Goal: Information Seeking & Learning: Learn about a topic

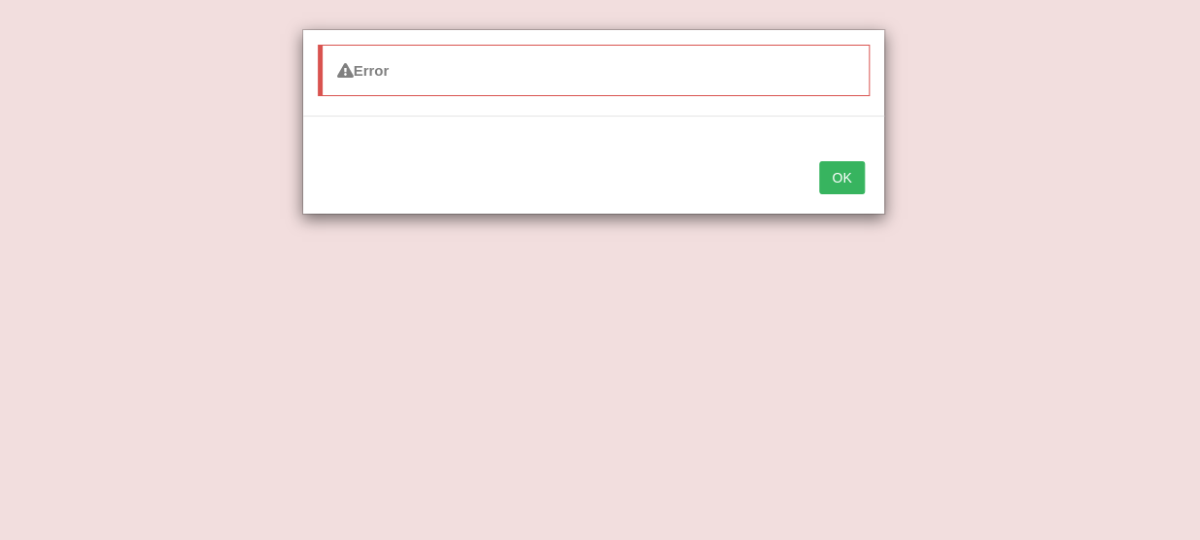
click at [837, 182] on button "OK" at bounding box center [841, 177] width 45 height 33
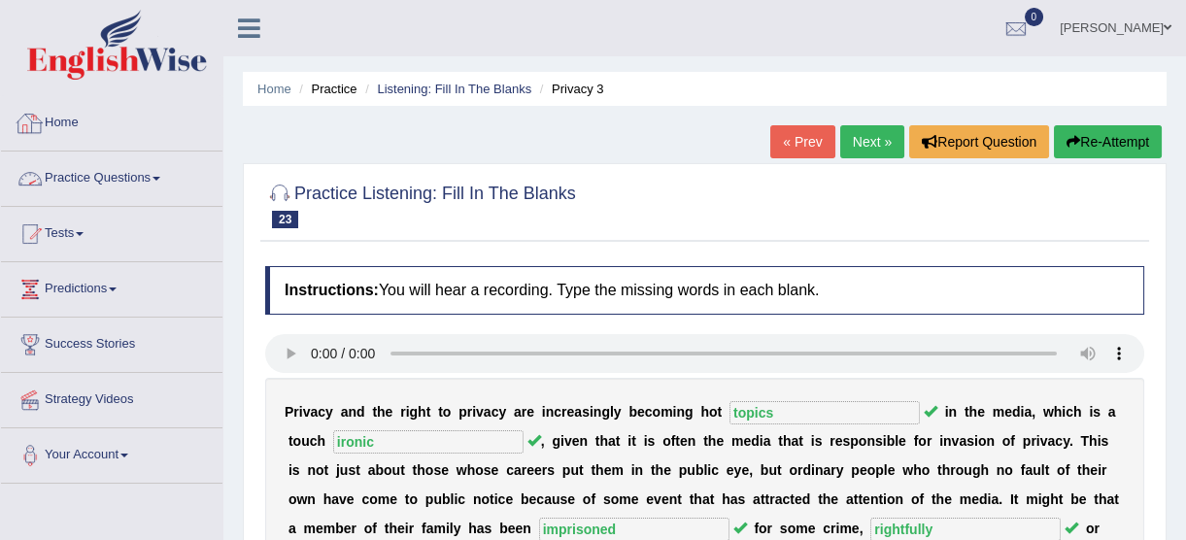
click at [120, 69] on img at bounding box center [117, 45] width 180 height 70
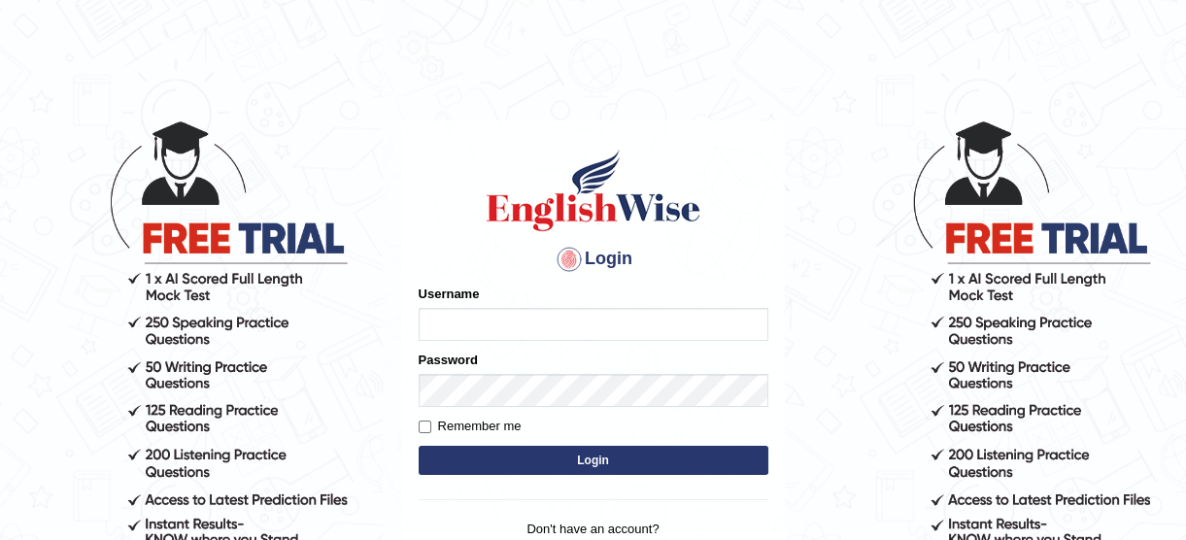
type input "lyn03"
click at [572, 463] on button "Login" at bounding box center [594, 460] width 350 height 29
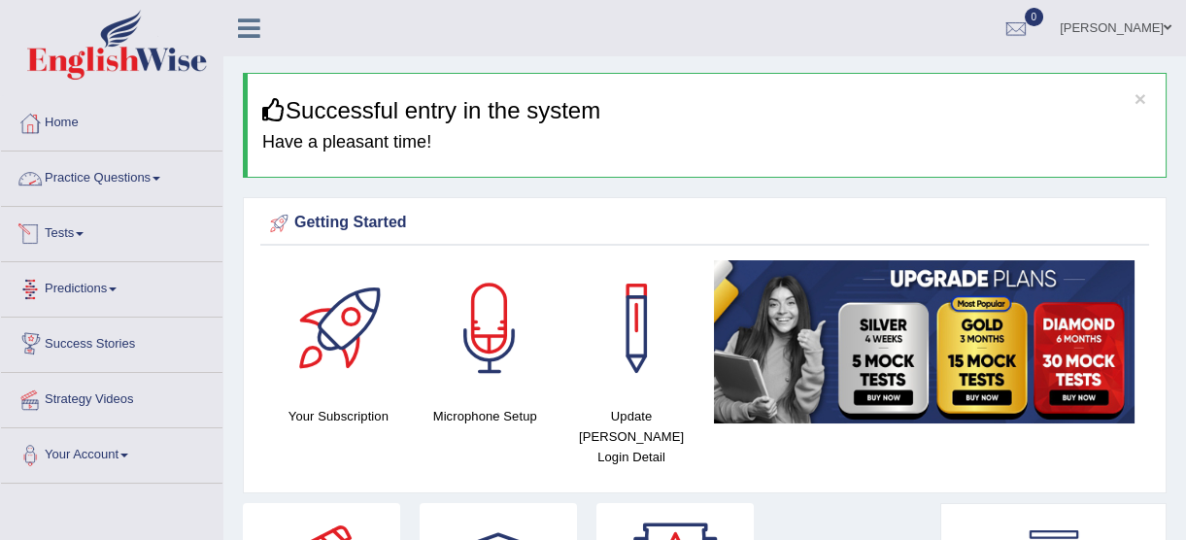
click at [144, 182] on link "Practice Questions" at bounding box center [112, 176] width 222 height 49
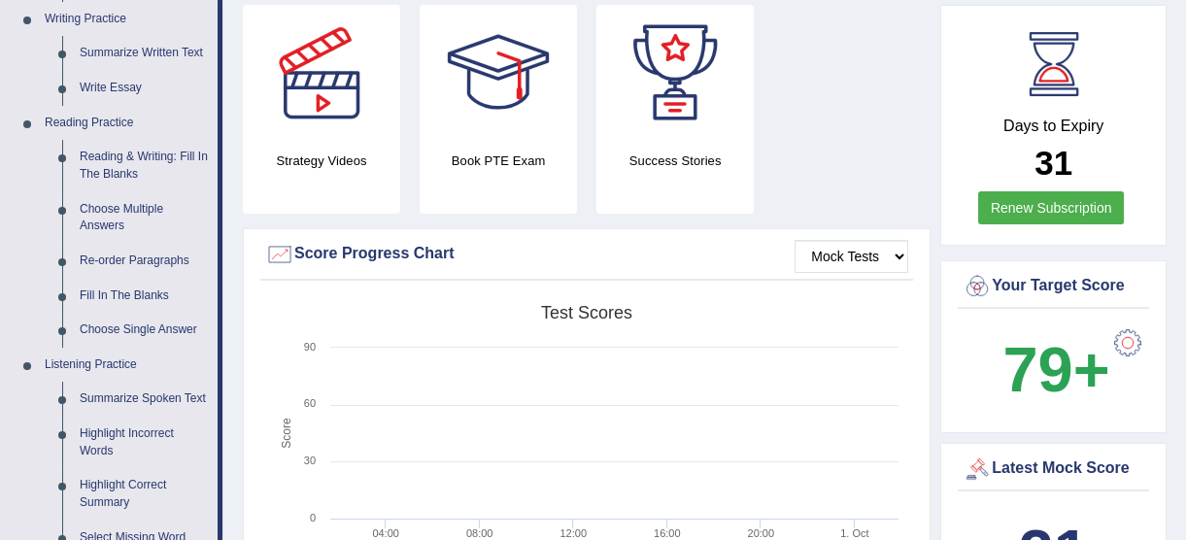
scroll to position [529, 0]
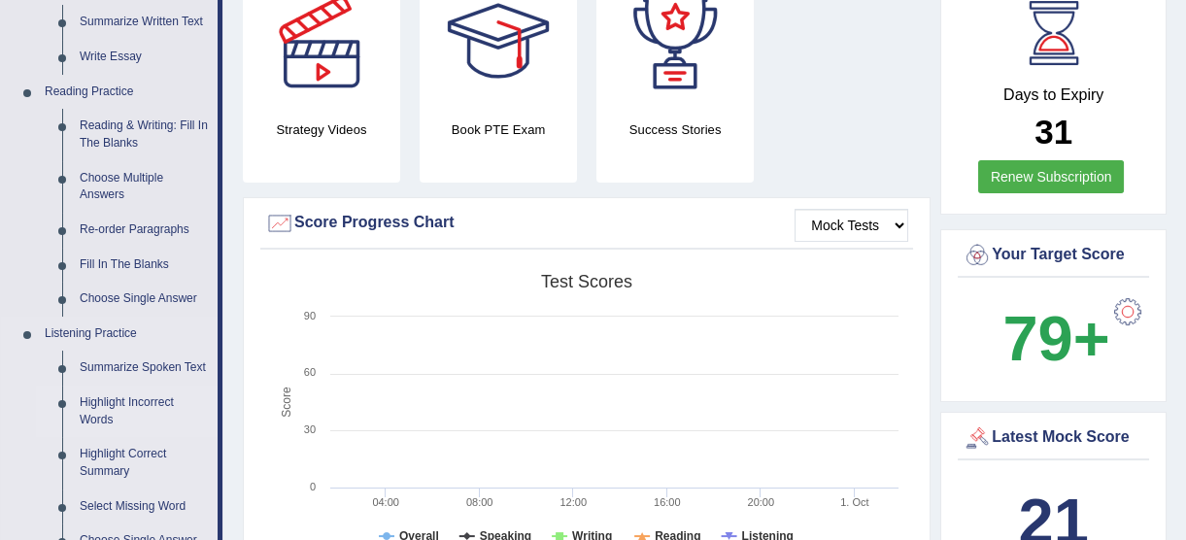
click at [128, 410] on link "Highlight Incorrect Words" at bounding box center [144, 411] width 147 height 51
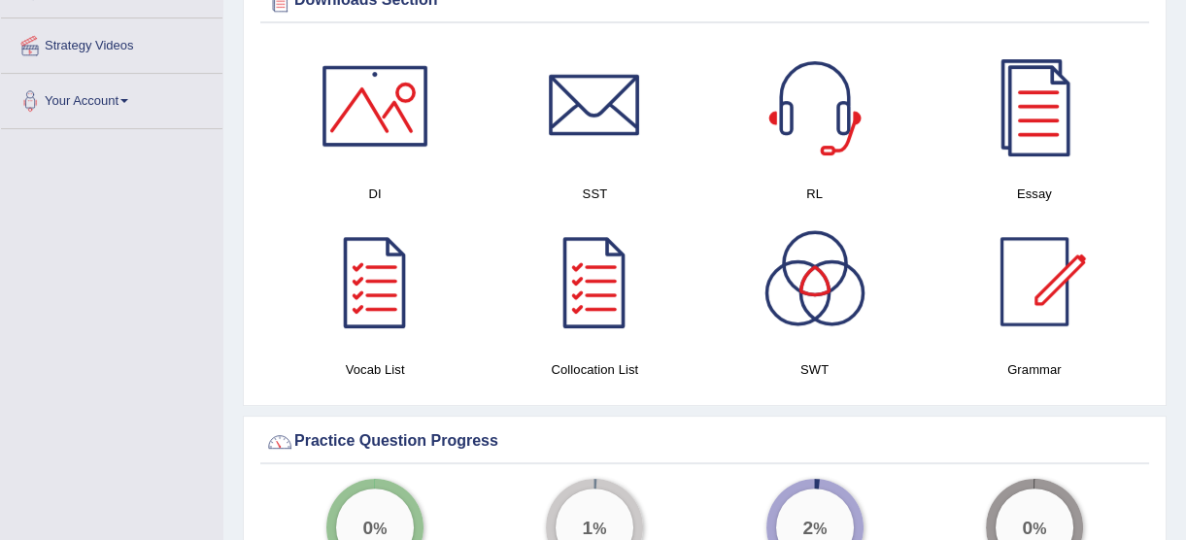
scroll to position [1283, 0]
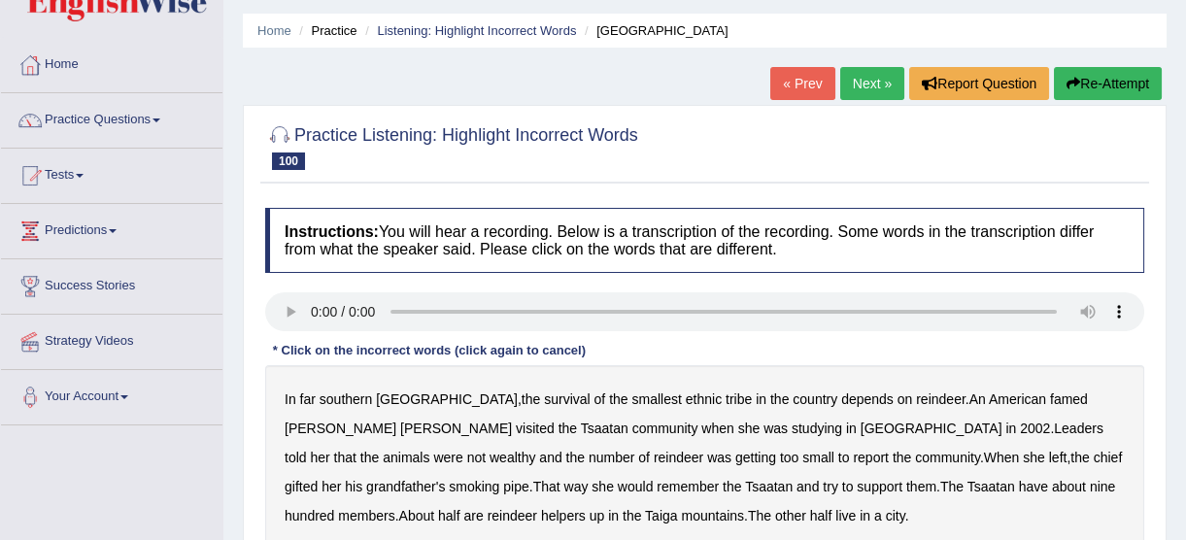
scroll to position [176, 0]
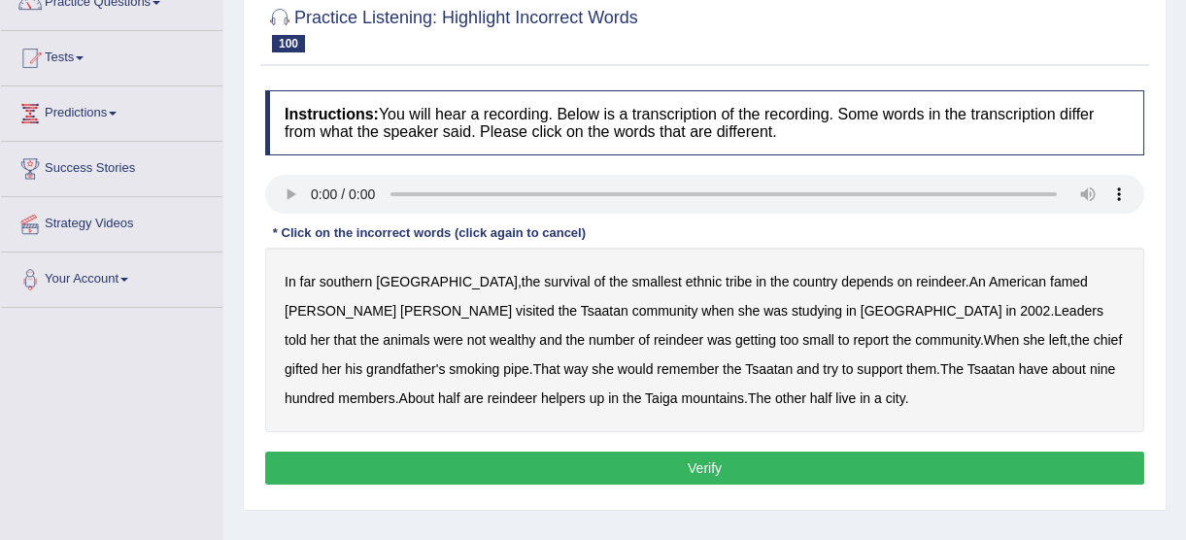
click at [493, 516] on div "Home Practice Listening: Highlight Incorrect Words Mongolia « Prev Next » Repor…" at bounding box center [704, 310] width 963 height 972
click at [350, 283] on b "southern" at bounding box center [346, 282] width 52 height 16
click at [726, 283] on b "tribe" at bounding box center [739, 282] width 26 height 16
click at [1050, 287] on b "famed" at bounding box center [1069, 282] width 38 height 16
click at [535, 332] on b "wealthy" at bounding box center [513, 340] width 46 height 16
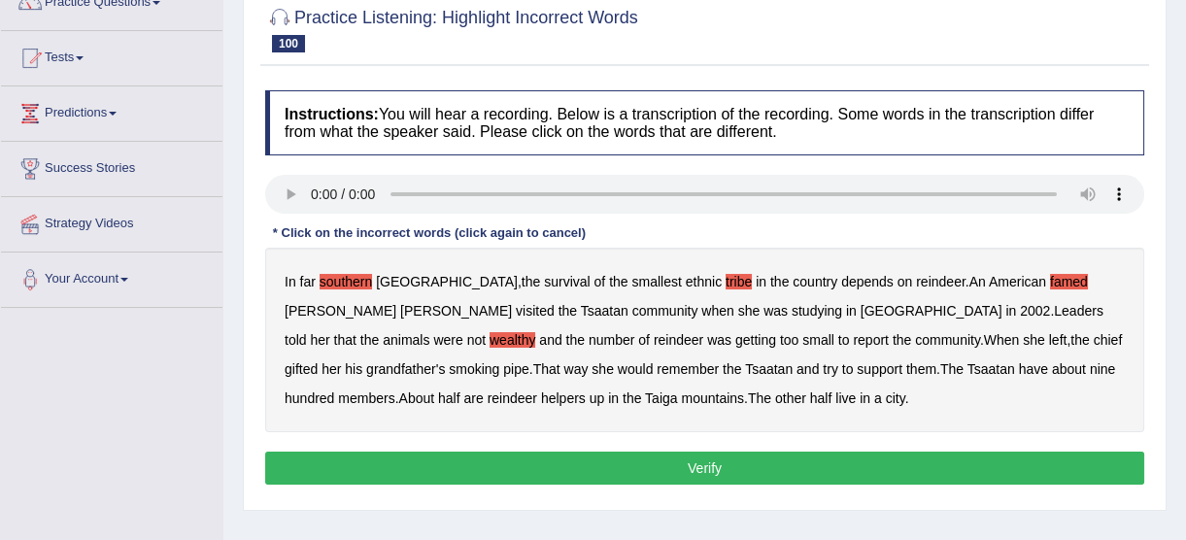
click at [853, 340] on b "report" at bounding box center [871, 340] width 36 height 16
click at [857, 370] on b "support" at bounding box center [880, 369] width 46 height 16
click at [1090, 369] on b "nine" at bounding box center [1102, 369] width 25 height 16
click at [886, 395] on b "city" at bounding box center [895, 399] width 19 height 16
click at [318, 361] on b "gifted" at bounding box center [301, 369] width 33 height 16
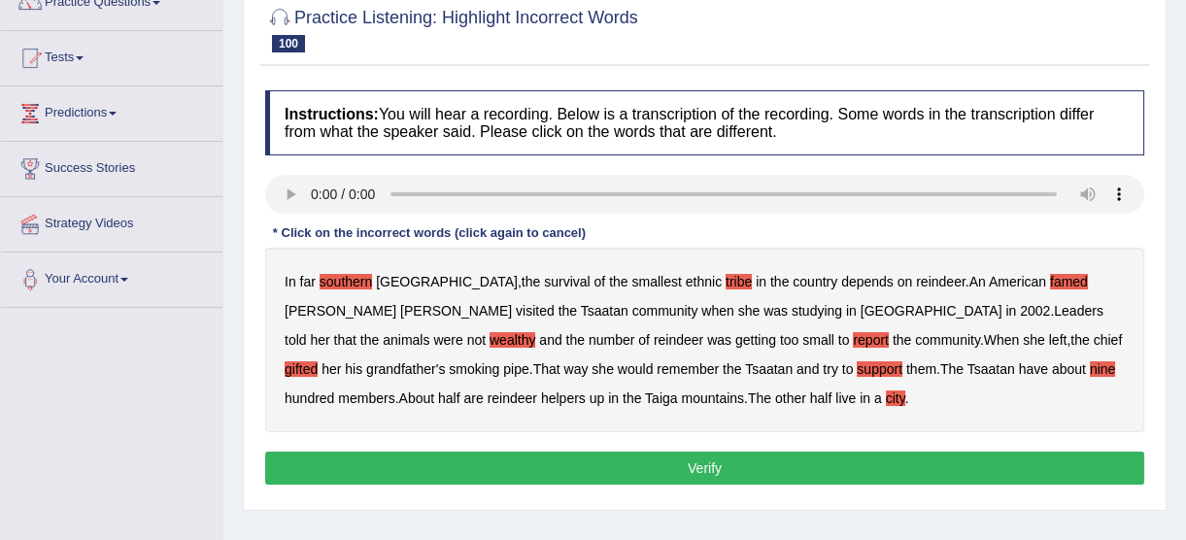
click at [541, 399] on b "helpers" at bounding box center [563, 399] width 45 height 16
click at [620, 465] on button "Verify" at bounding box center [704, 468] width 879 height 33
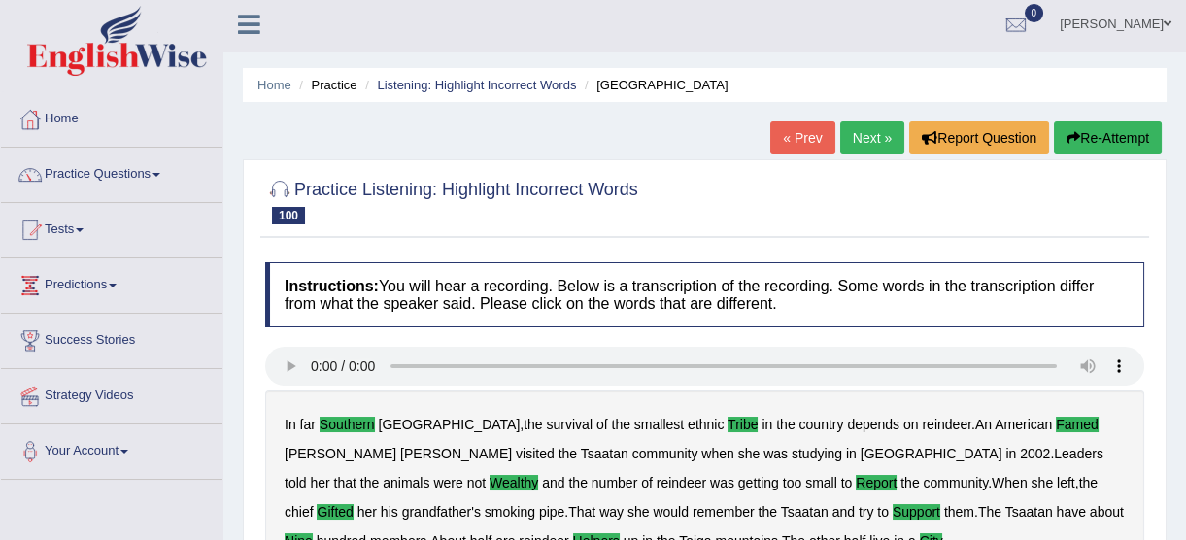
scroll to position [0, 0]
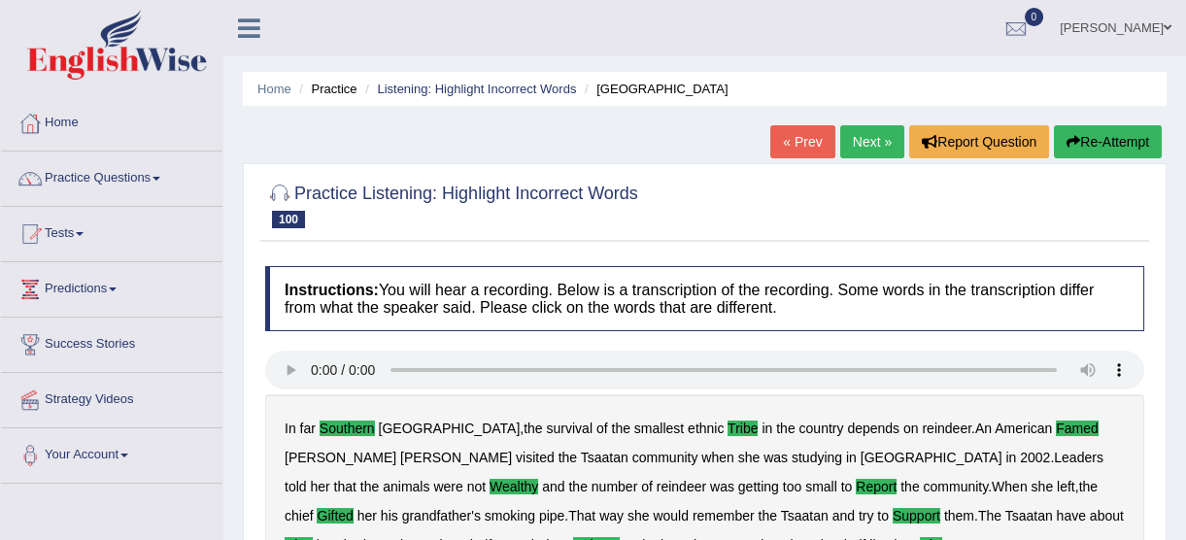
click at [873, 143] on link "Next »" at bounding box center [872, 141] width 64 height 33
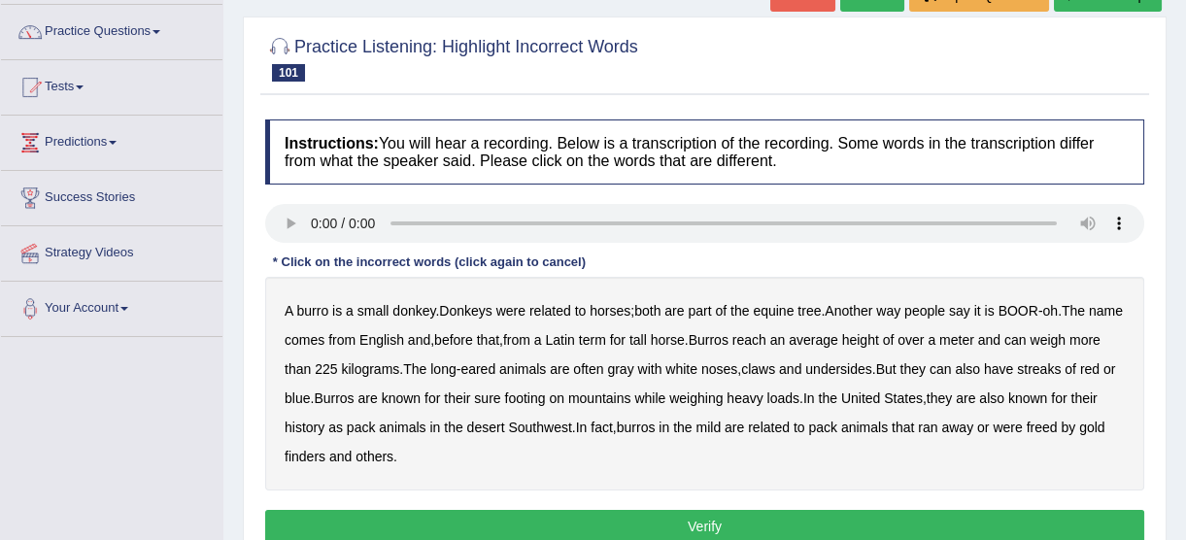
scroll to position [176, 0]
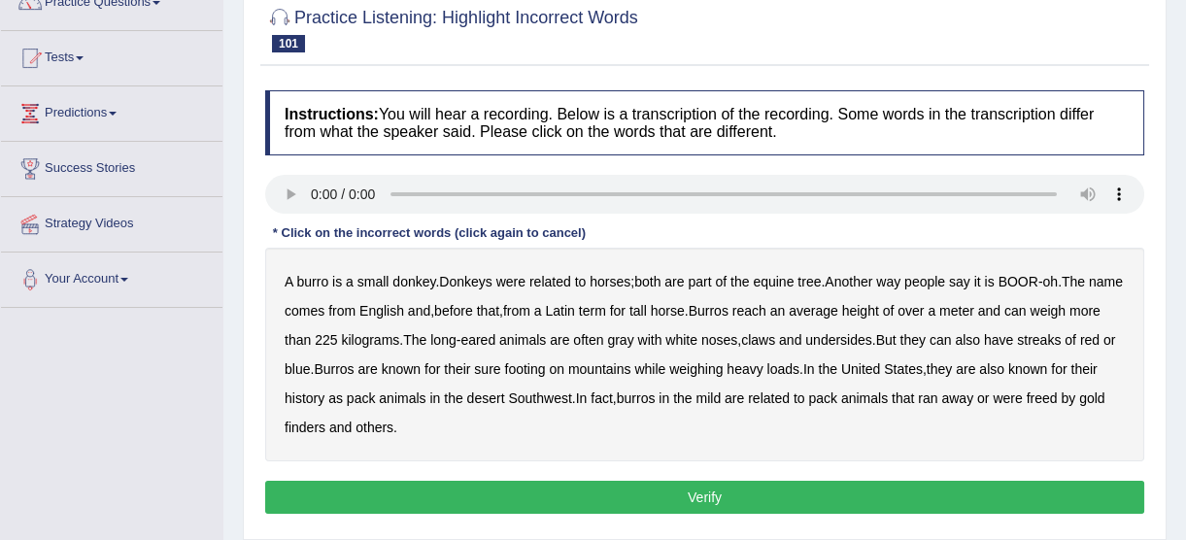
click at [404, 309] on b "English" at bounding box center [381, 311] width 45 height 16
click at [775, 342] on b "claws" at bounding box center [758, 340] width 34 height 16
click at [1061, 343] on b "streaks" at bounding box center [1039, 340] width 44 height 16
click at [723, 369] on b "weighing" at bounding box center [695, 369] width 53 height 16
click at [1005, 372] on b "also" at bounding box center [991, 369] width 25 height 16
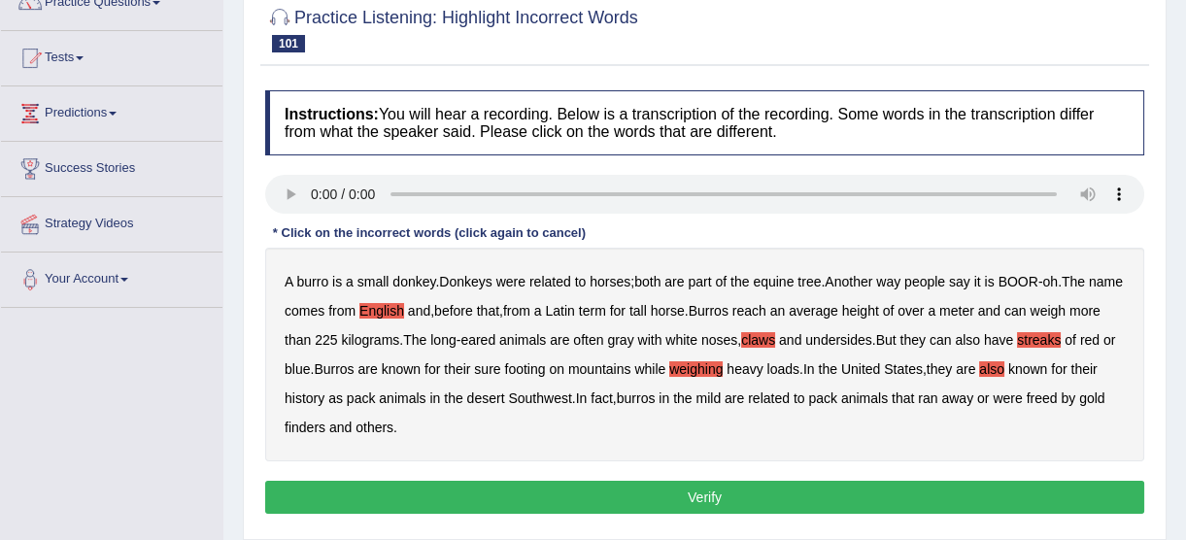
click at [325, 430] on b "finders" at bounding box center [305, 428] width 41 height 16
click at [626, 310] on b "for" at bounding box center [618, 311] width 16 height 16
click at [647, 313] on b "tall" at bounding box center [638, 311] width 17 height 16
click at [626, 312] on b "for" at bounding box center [618, 311] width 16 height 16
click at [626, 311] on b "for" at bounding box center [618, 311] width 16 height 16
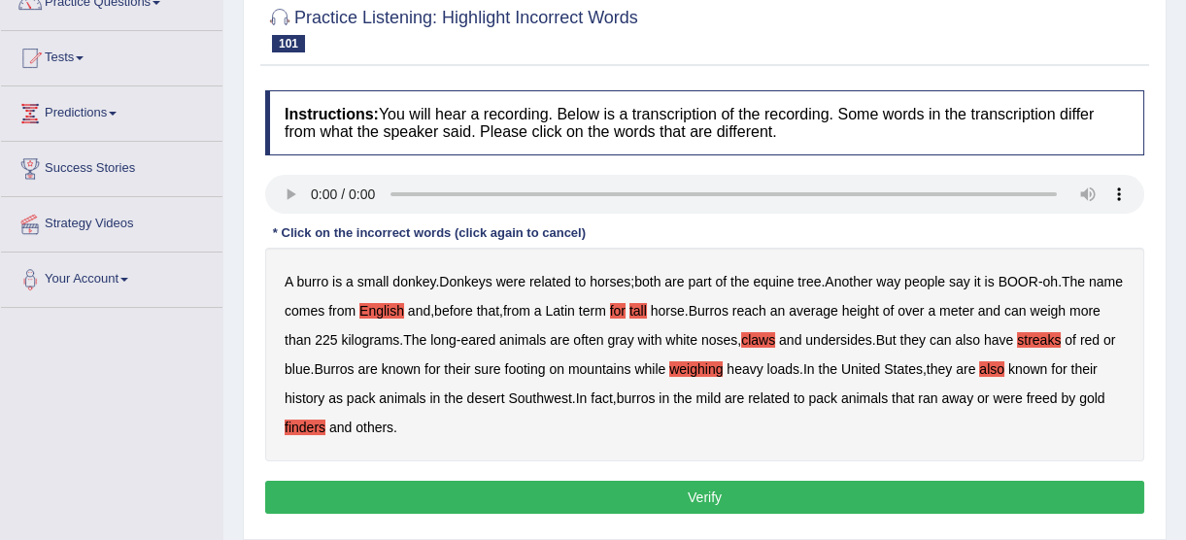
click at [524, 284] on b "were" at bounding box center [510, 282] width 29 height 16
click at [626, 314] on b "for" at bounding box center [618, 311] width 16 height 16
click at [819, 282] on b "tree" at bounding box center [809, 282] width 23 height 16
click at [721, 398] on b "mild" at bounding box center [708, 399] width 25 height 16
click at [649, 486] on button "Verify" at bounding box center [704, 497] width 879 height 33
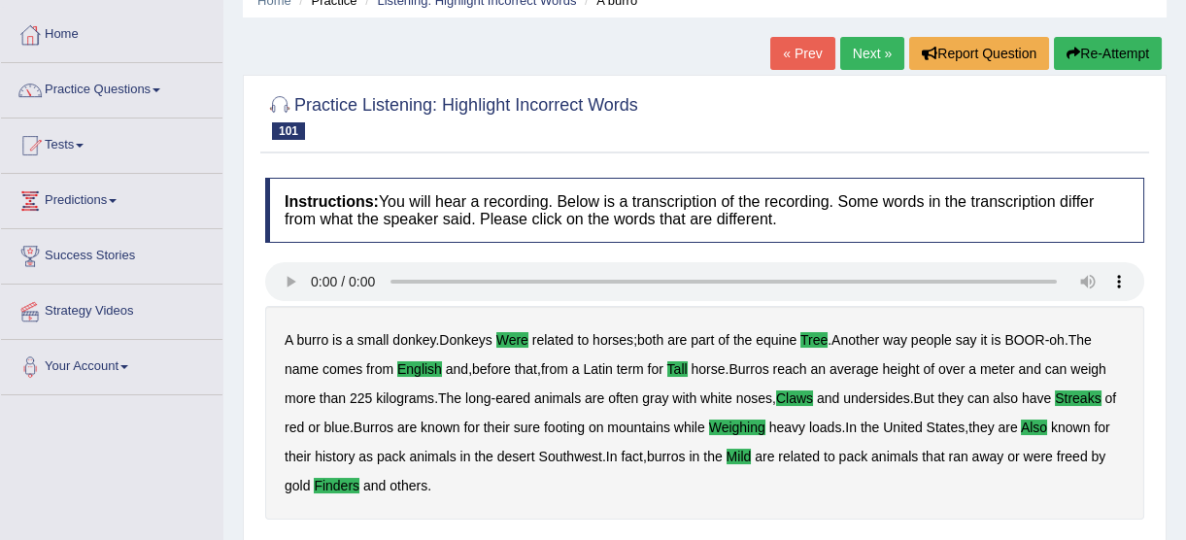
scroll to position [87, 0]
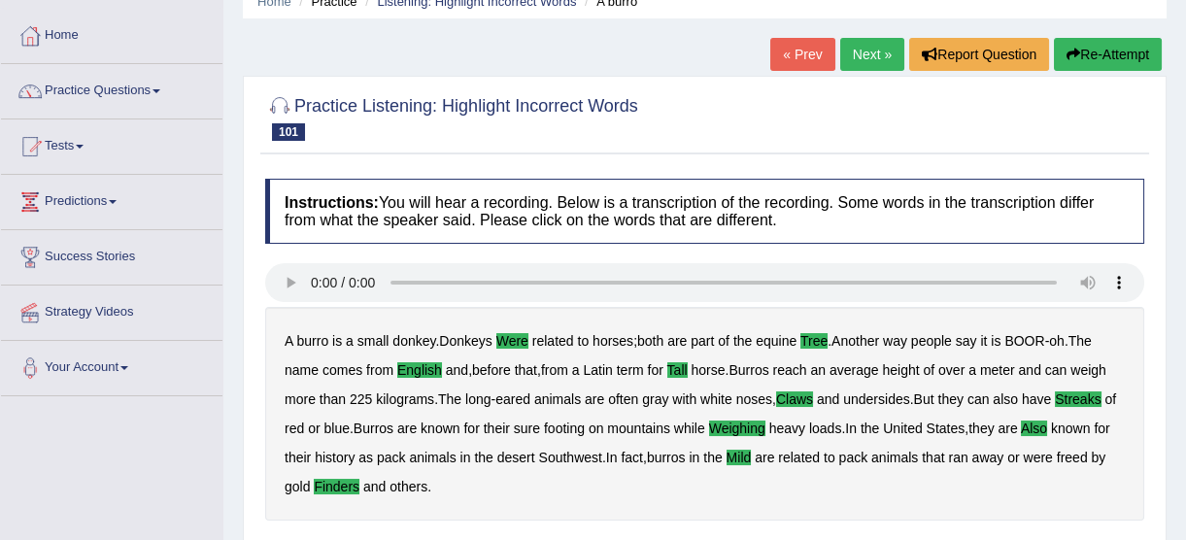
click at [861, 51] on link "Next »" at bounding box center [872, 54] width 64 height 33
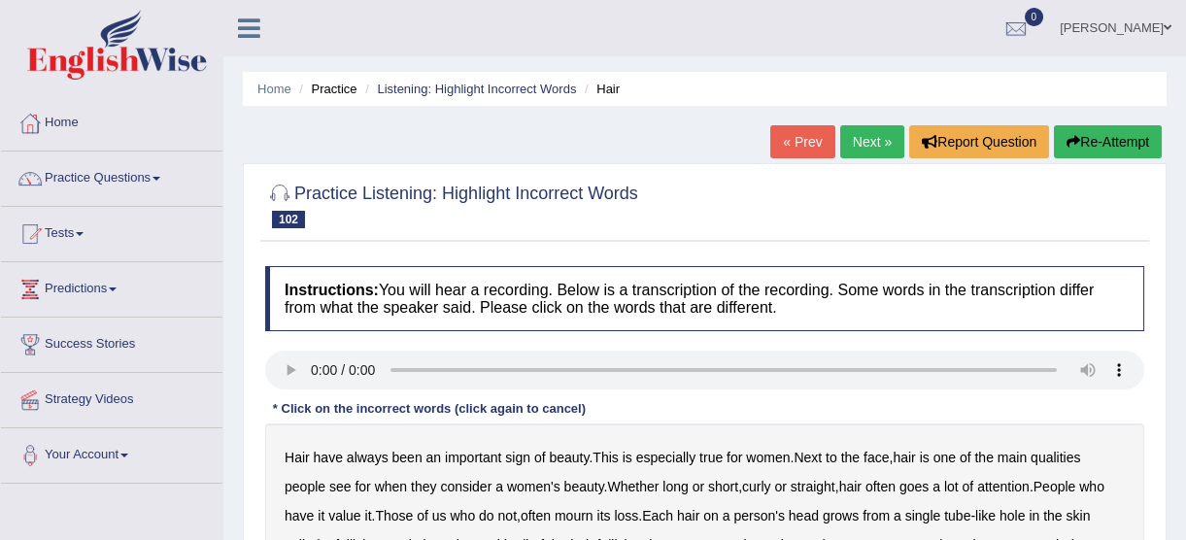
click at [861, 144] on link "Next »" at bounding box center [872, 141] width 64 height 33
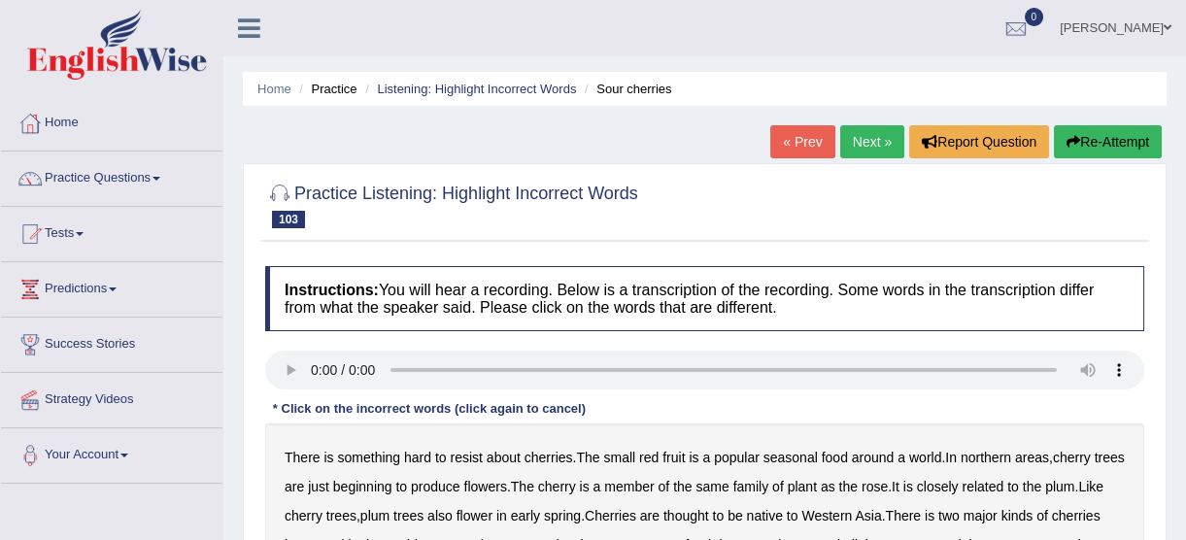
click at [865, 136] on link "Next »" at bounding box center [872, 141] width 64 height 33
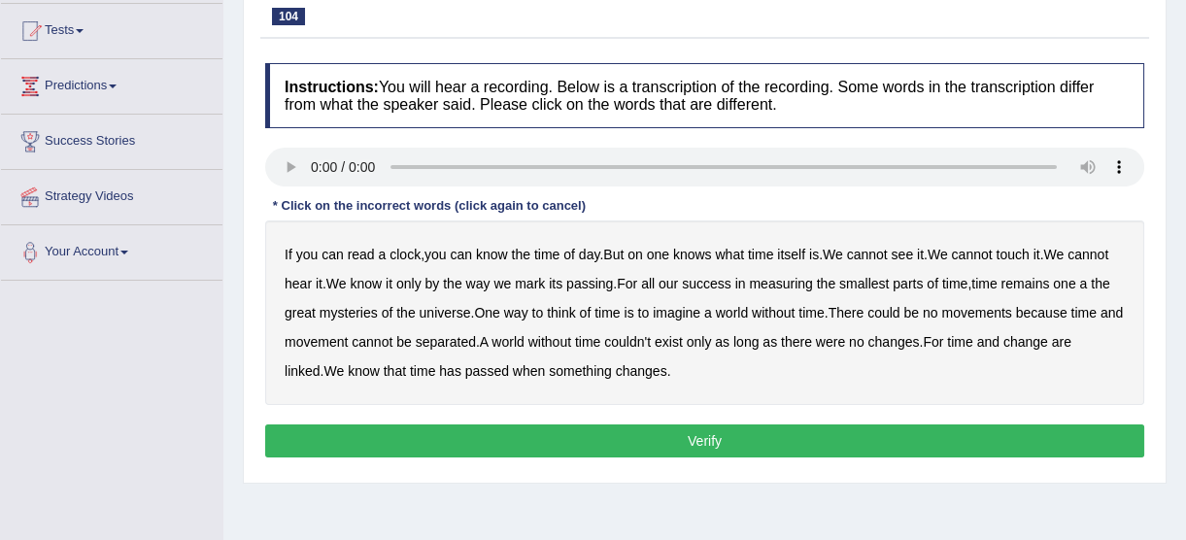
scroll to position [176, 0]
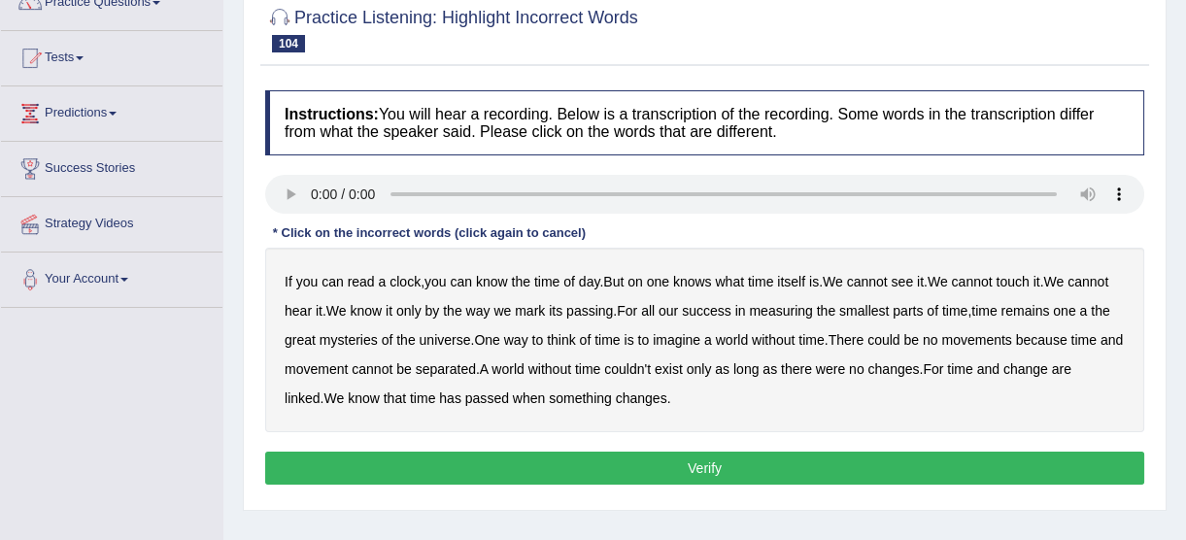
click at [647, 288] on div "If you can read a clock , you can know the time of day . But on one knows what …" at bounding box center [704, 340] width 879 height 185
click at [640, 284] on b "on" at bounding box center [636, 282] width 16 height 16
click at [611, 339] on b "time" at bounding box center [607, 340] width 25 height 16
click at [605, 340] on b "time" at bounding box center [607, 340] width 25 height 16
click at [581, 339] on div "If you can read a clock , you can know the time of day . But on one knows what …" at bounding box center [704, 340] width 879 height 185
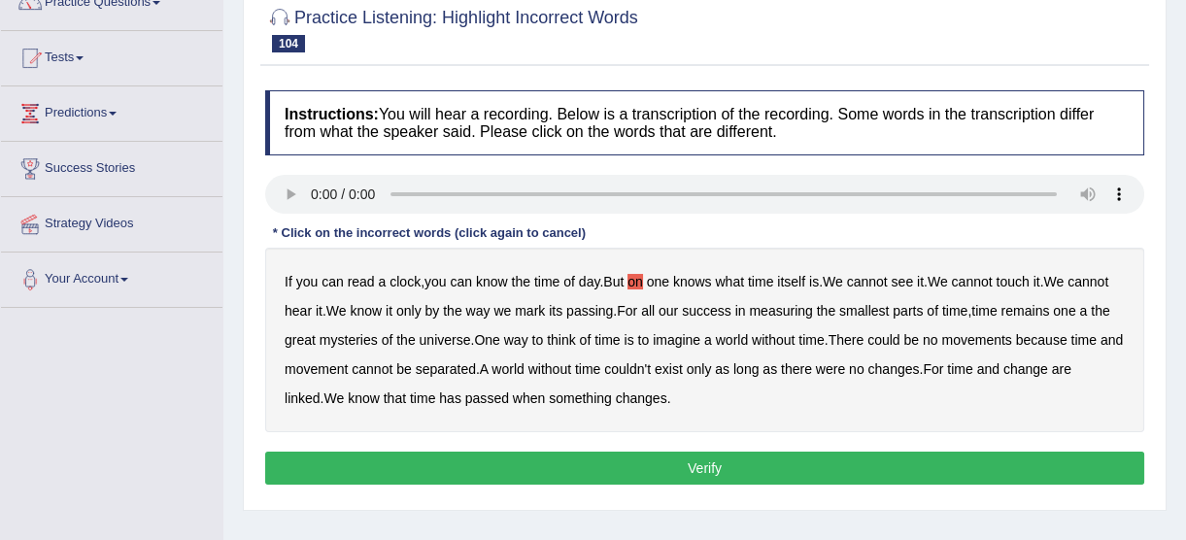
click at [588, 338] on b "of" at bounding box center [586, 340] width 12 height 16
click at [651, 369] on b "couldn't" at bounding box center [627, 369] width 47 height 16
click at [1087, 314] on b "a" at bounding box center [1083, 311] width 8 height 16
click at [983, 341] on b "movements" at bounding box center [976, 340] width 70 height 16
click at [844, 456] on button "Verify" at bounding box center [704, 468] width 879 height 33
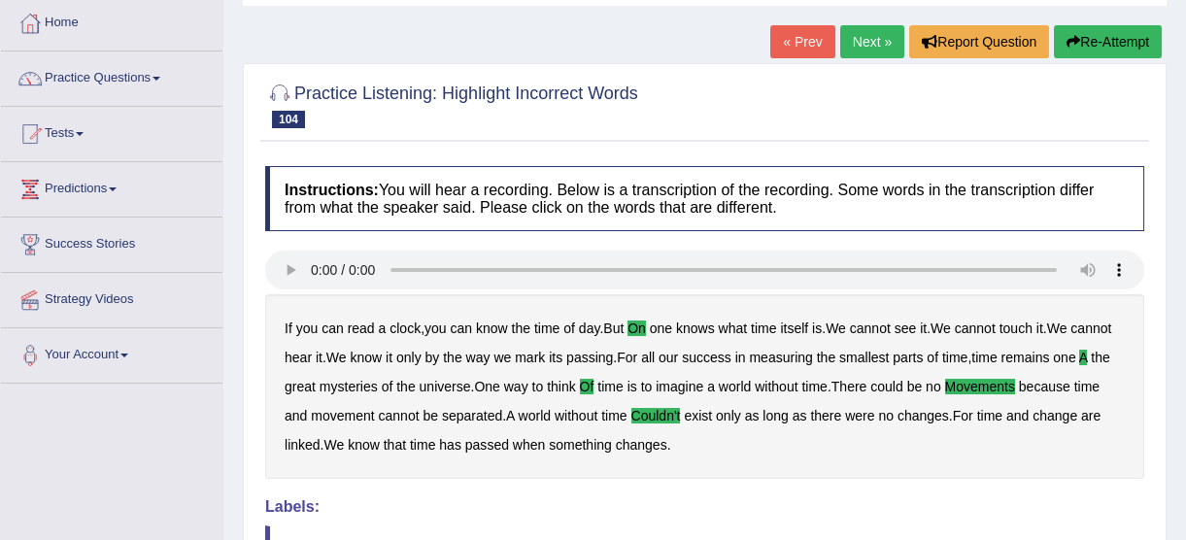
scroll to position [0, 0]
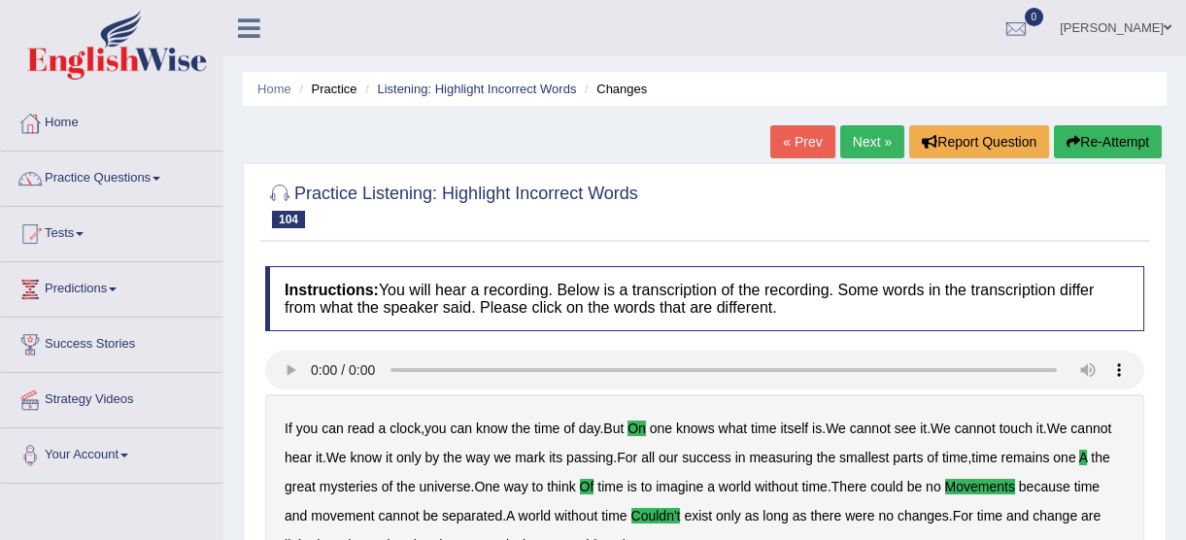
click at [853, 150] on link "Next »" at bounding box center [872, 141] width 64 height 33
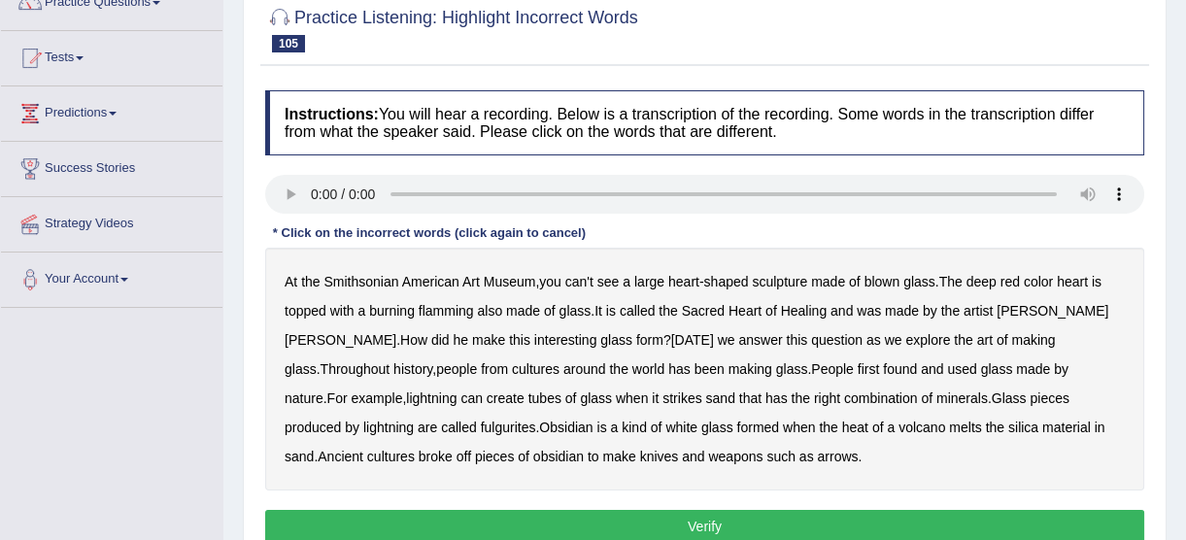
click at [460, 313] on b "flamming" at bounding box center [446, 311] width 55 height 16
click at [435, 438] on div "At the [GEOGRAPHIC_DATA] , you can't see a large heart - shaped sculpture made …" at bounding box center [704, 369] width 879 height 243
click at [665, 429] on b "white" at bounding box center [681, 428] width 32 height 16
click at [591, 285] on b "can't" at bounding box center [579, 282] width 28 height 16
click at [663, 398] on b "strikes" at bounding box center [682, 399] width 39 height 16
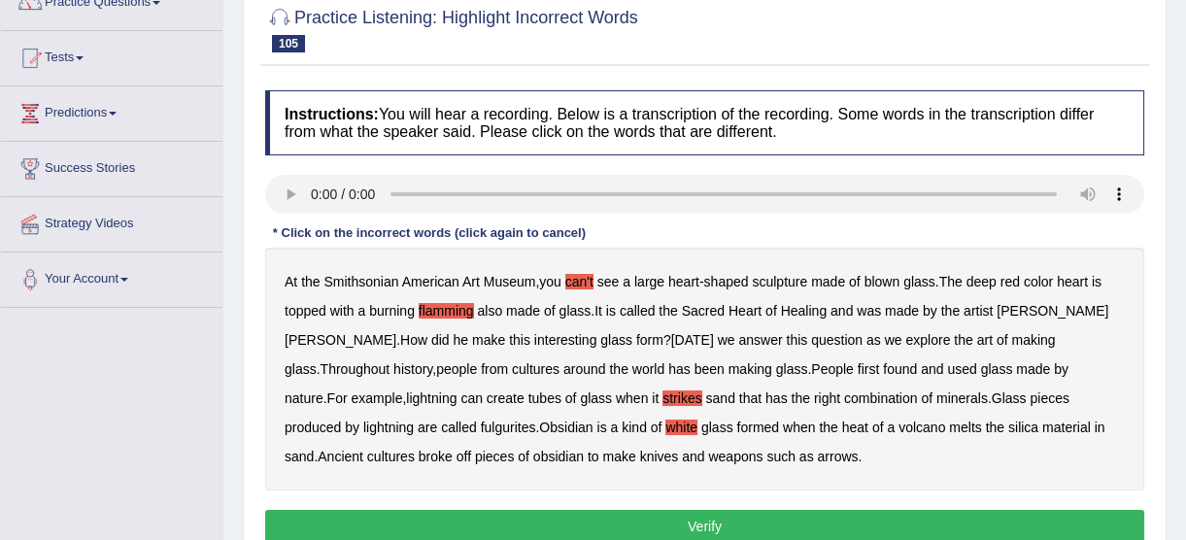
click at [819, 427] on b "the" at bounding box center [828, 428] width 18 height 16
click at [1040, 284] on b "color" at bounding box center [1038, 282] width 29 height 16
click at [668, 366] on b "has" at bounding box center [679, 369] width 22 height 16
click at [663, 398] on b "strikes" at bounding box center [682, 399] width 39 height 16
click at [596, 507] on div "Instructions: You will hear a recording. Below is a transcription of the record…" at bounding box center [704, 320] width 889 height 478
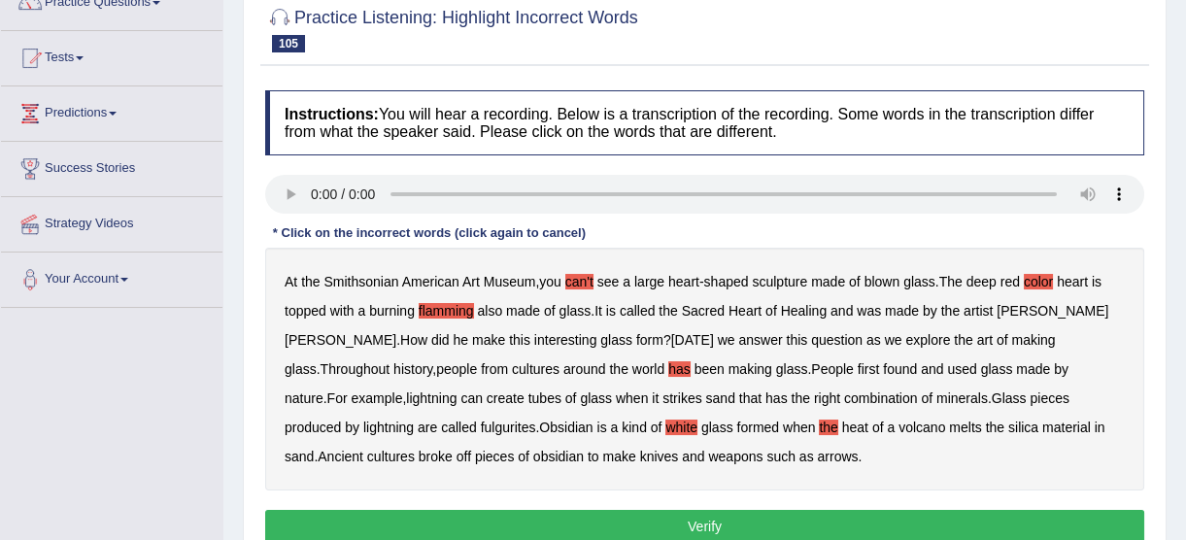
click at [596, 519] on button "Verify" at bounding box center [704, 526] width 879 height 33
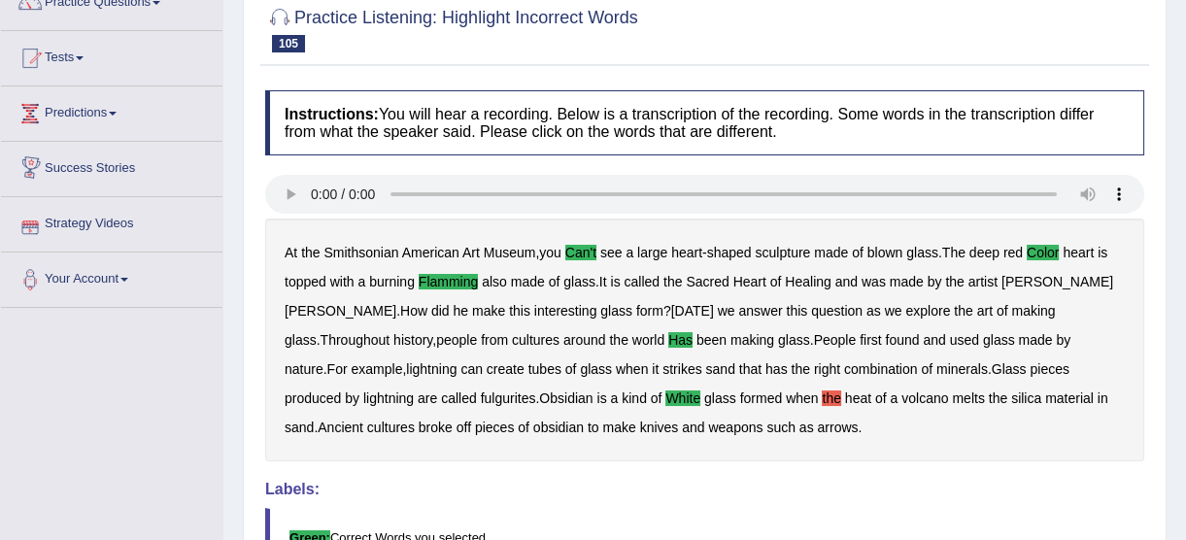
scroll to position [87, 0]
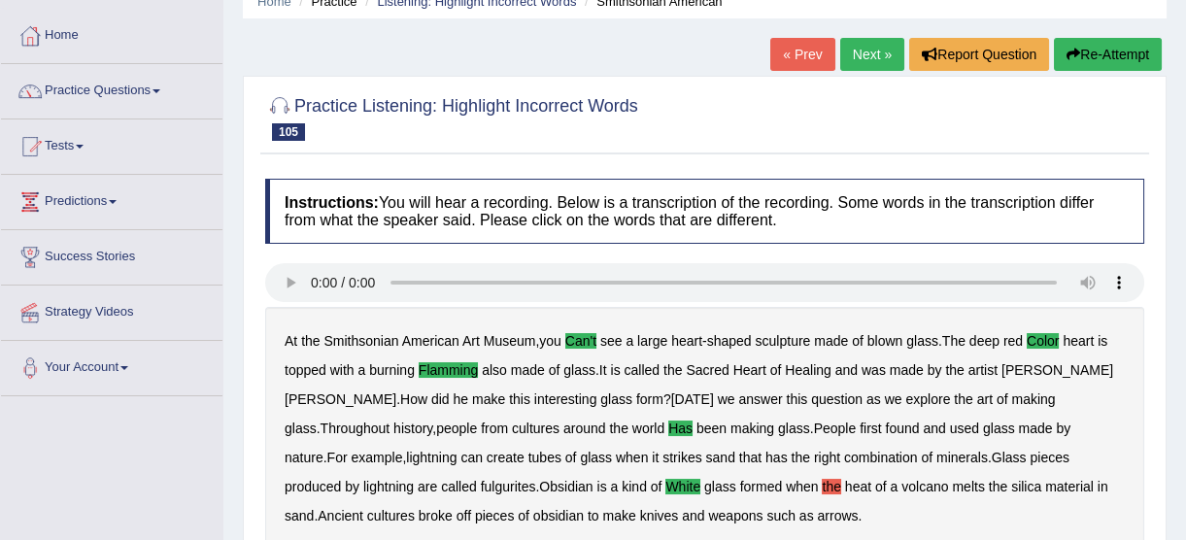
click at [160, 89] on span at bounding box center [157, 91] width 8 height 4
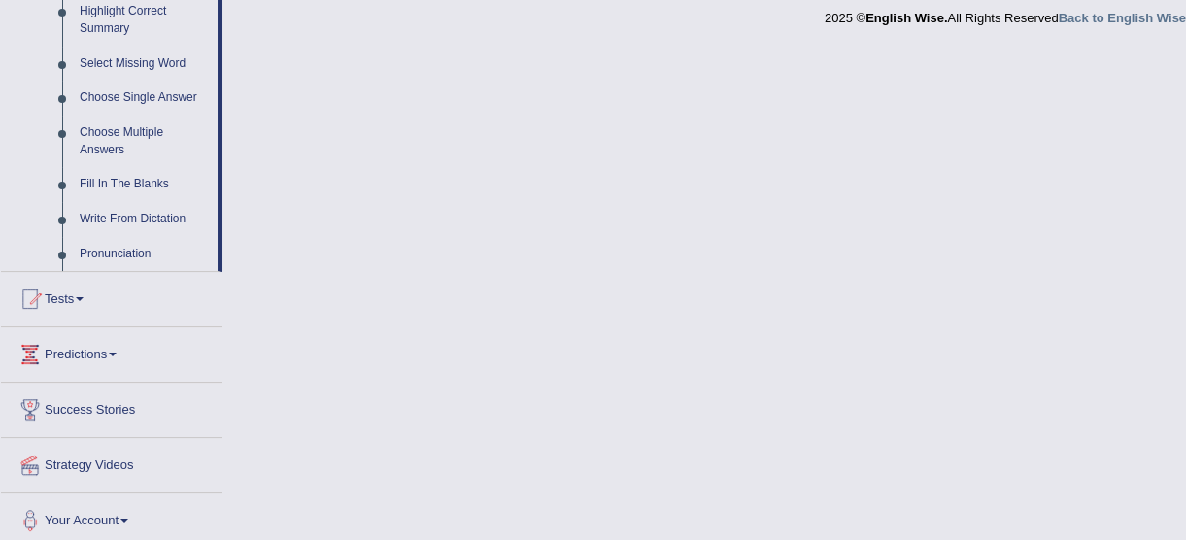
scroll to position [980, 0]
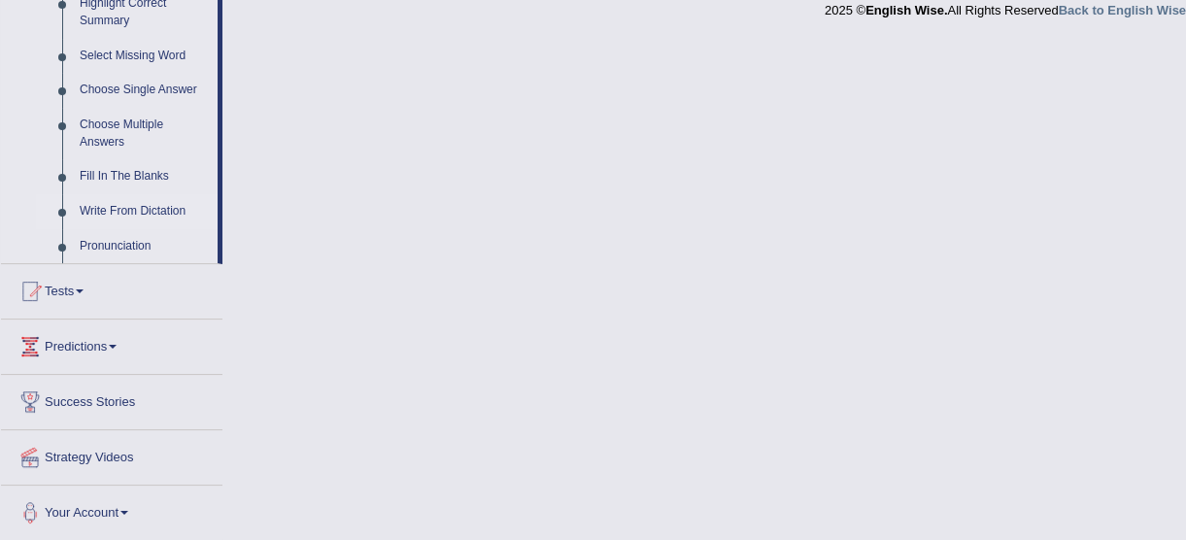
click at [167, 213] on link "Write From Dictation" at bounding box center [144, 211] width 147 height 35
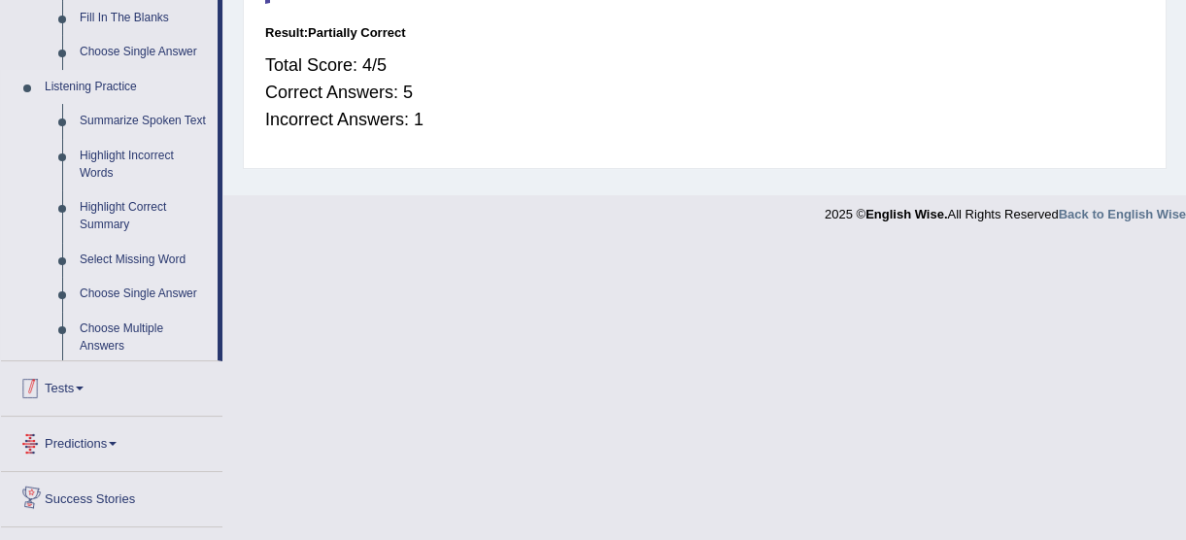
scroll to position [656, 0]
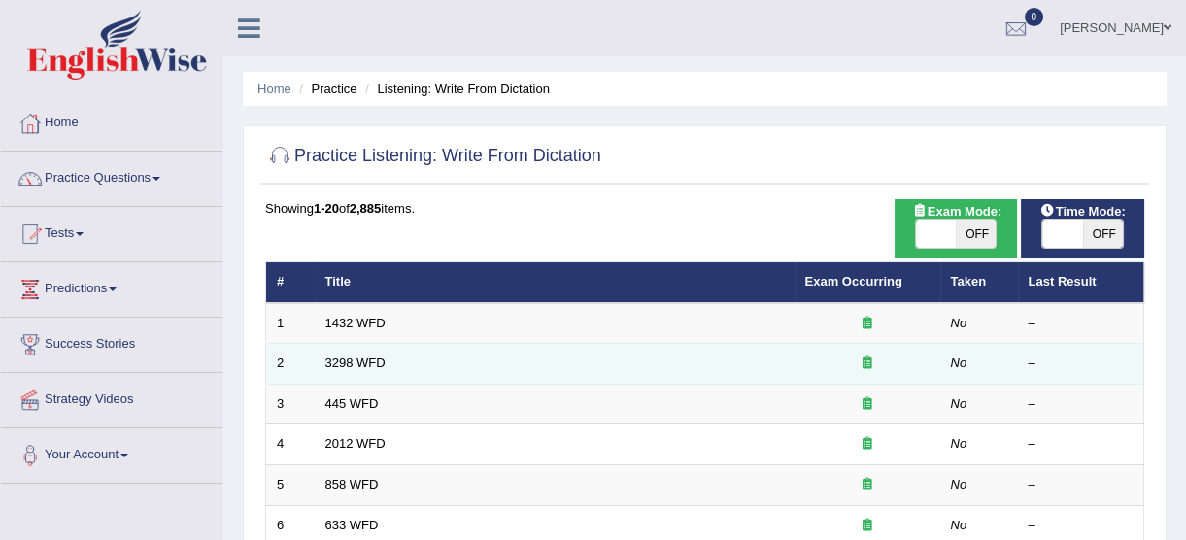
click at [837, 42] on ul "[PERSON_NAME] Toggle navigation Username: lyn03 Access Type: Online Subscriptio…" at bounding box center [849, 27] width 674 height 55
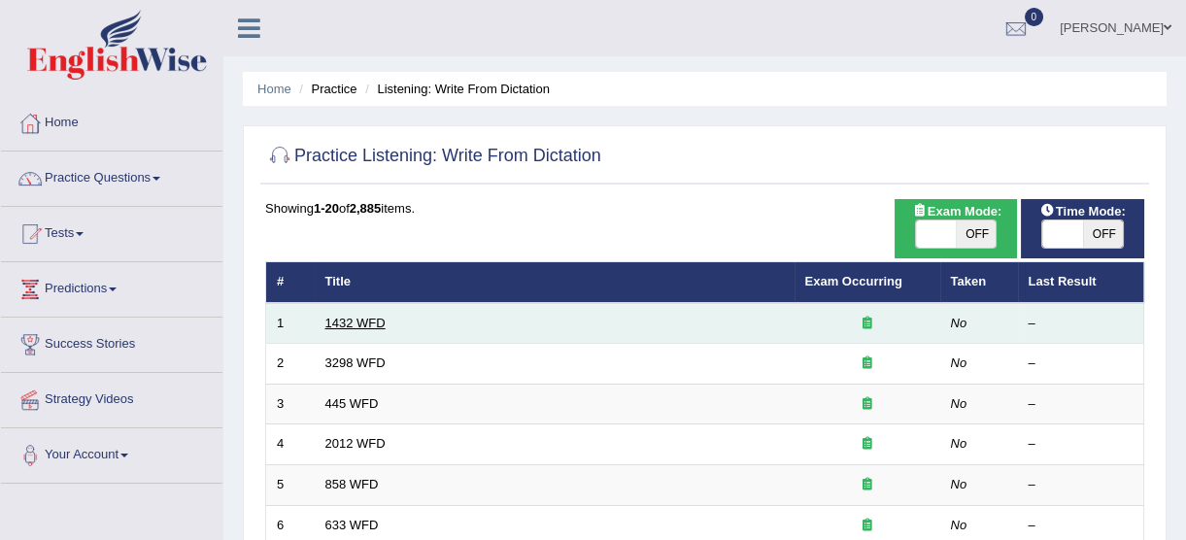
click at [379, 324] on link "1432 WFD" at bounding box center [355, 323] width 60 height 15
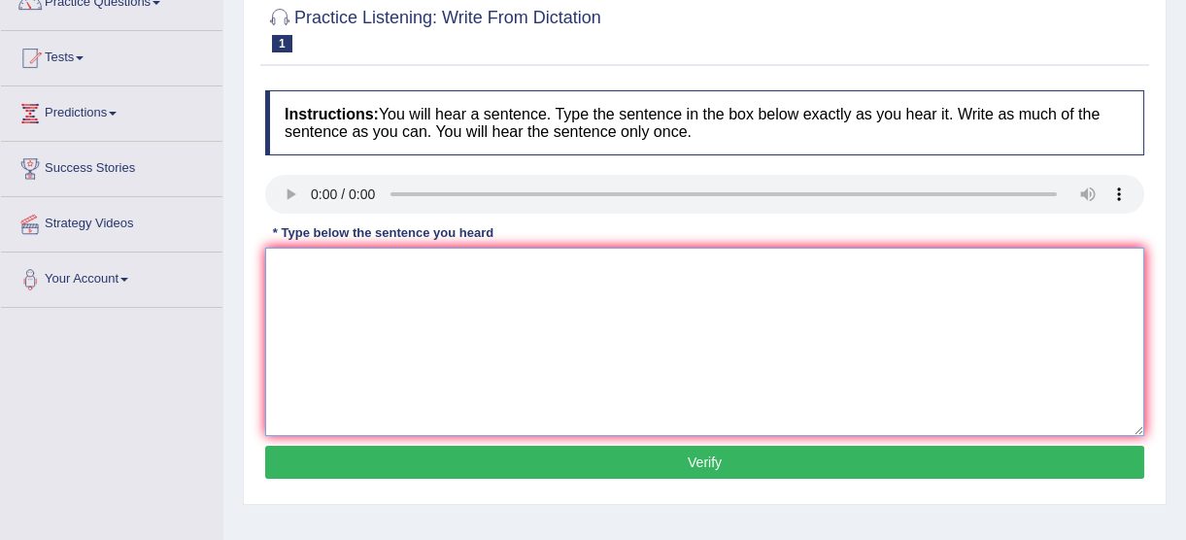
click at [481, 291] on textarea at bounding box center [704, 342] width 879 height 188
drag, startPoint x: 298, startPoint y: 279, endPoint x: 288, endPoint y: 290, distance: 15.1
click at [299, 279] on textarea at bounding box center [704, 342] width 879 height 188
type textarea "more physical activity is beneficial to your health"
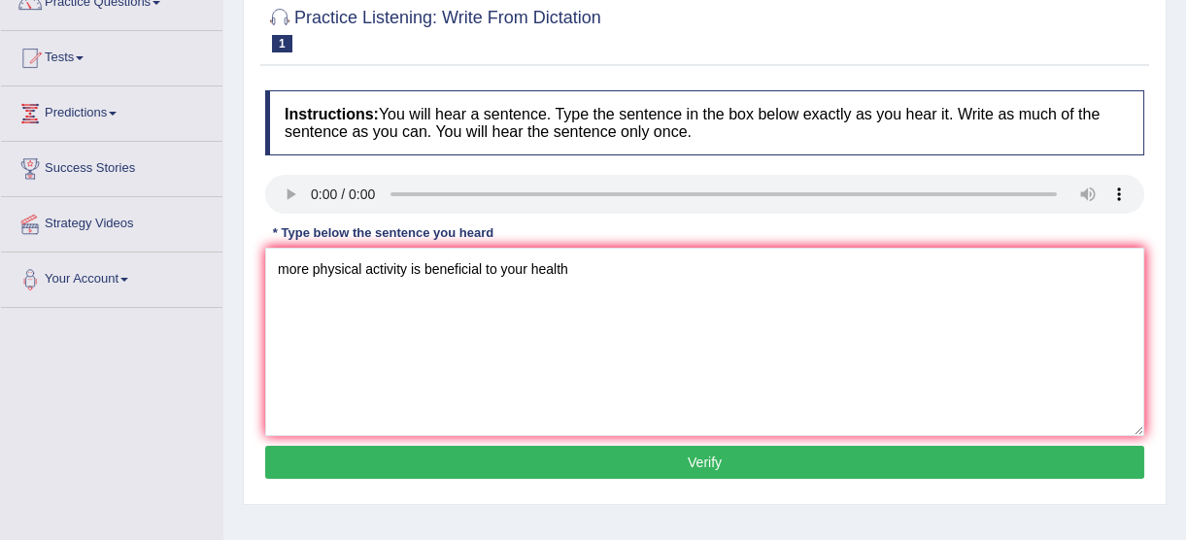
click at [669, 453] on button "Verify" at bounding box center [704, 462] width 879 height 33
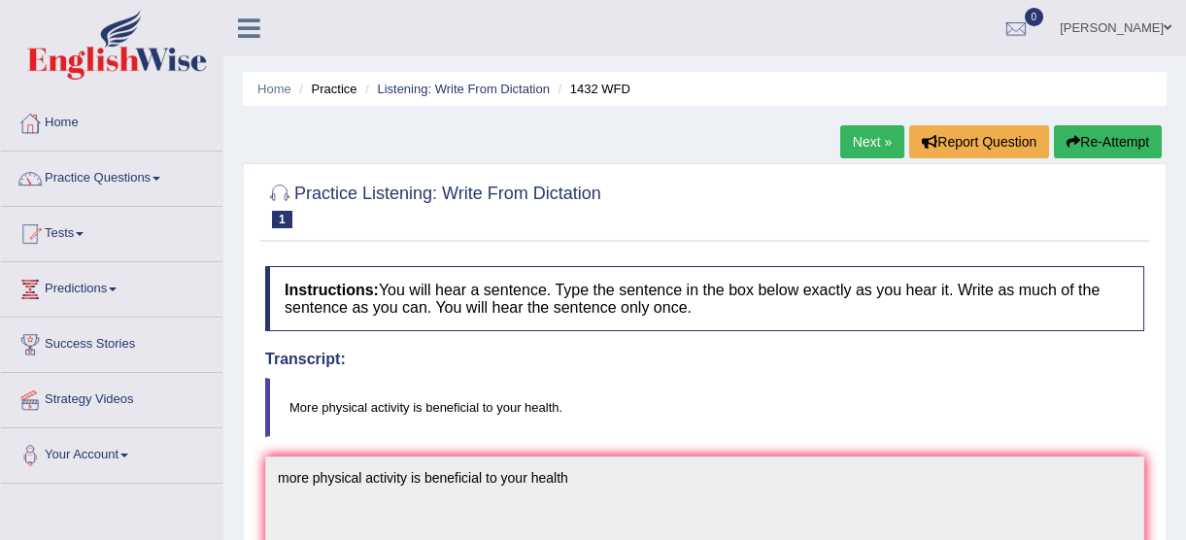
click at [851, 142] on link "Next »" at bounding box center [872, 141] width 64 height 33
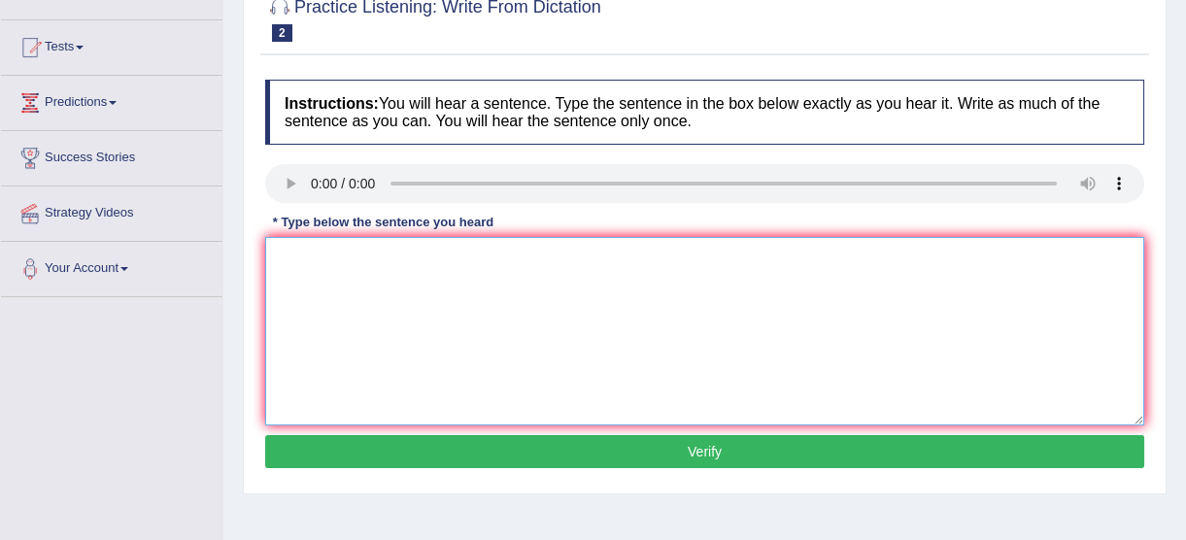
click at [377, 256] on textarea at bounding box center [704, 331] width 879 height 188
click at [1171, 174] on div "Home Practice Listening: Write From Dictation 3298 WFD « Prev Next » Report Que…" at bounding box center [704, 299] width 963 height 972
click at [472, 254] on textarea "animal behaviour is that" at bounding box center [704, 331] width 879 height 188
click at [458, 260] on textarea "animal behaviour is that" at bounding box center [704, 331] width 879 height 188
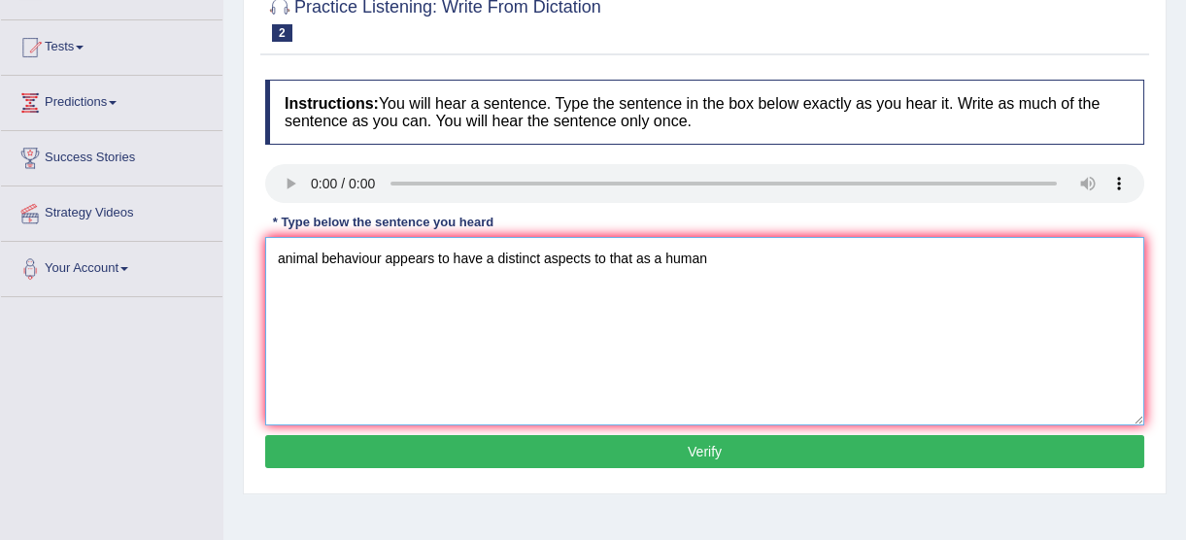
click at [450, 259] on textarea "animal behaviour appears to have a distinct aspects to that as a human" at bounding box center [704, 331] width 879 height 188
click at [556, 256] on textarea "animal behaviour appears to contain to have a distinct aspects to that as a hum…" at bounding box center [704, 331] width 879 height 188
click at [785, 259] on textarea "animal behaviour appears to contain to have similar and distinct aspects to tha…" at bounding box center [704, 331] width 879 height 188
click at [864, 254] on textarea "animal behaviour appears to contain to have similar and distinct aspects to tha…" at bounding box center [704, 331] width 879 height 188
type textarea "animal behaviour appears to contain to have similar and distinct aspects to tha…"
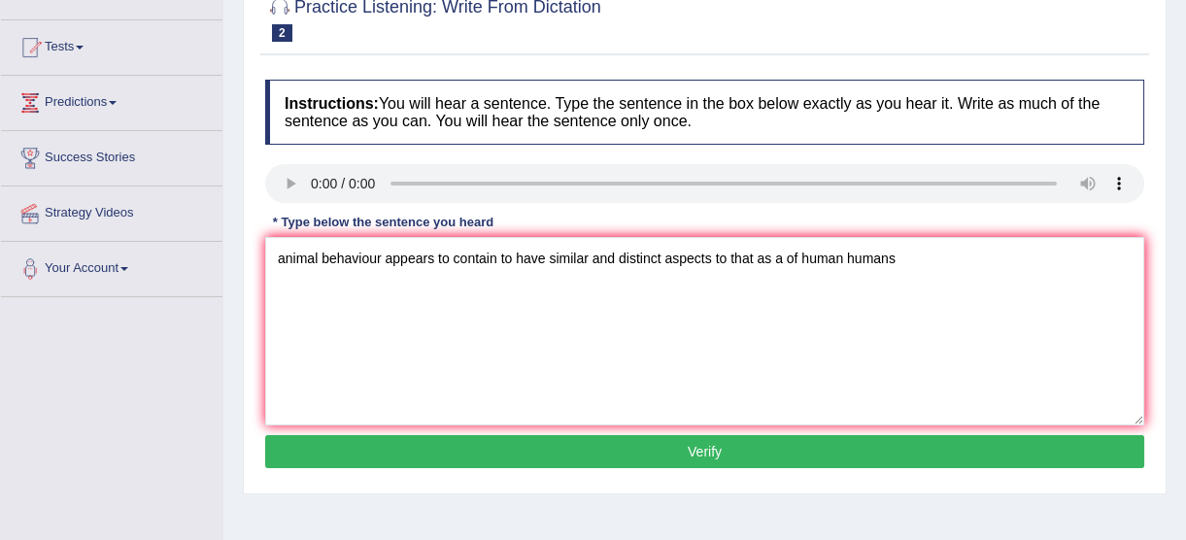
click at [802, 459] on button "Verify" at bounding box center [704, 451] width 879 height 33
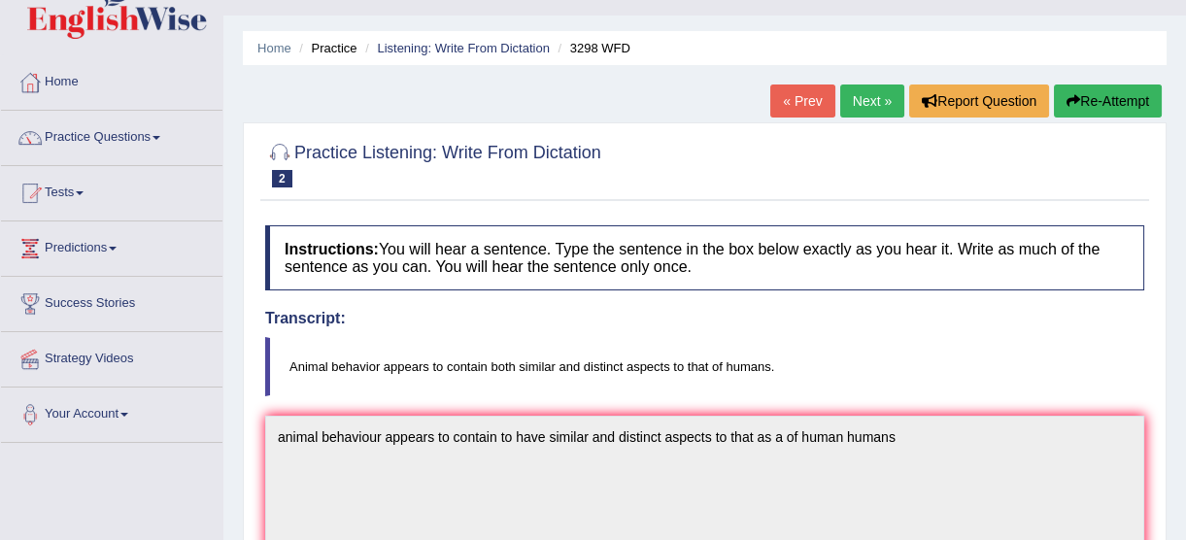
scroll to position [10, 0]
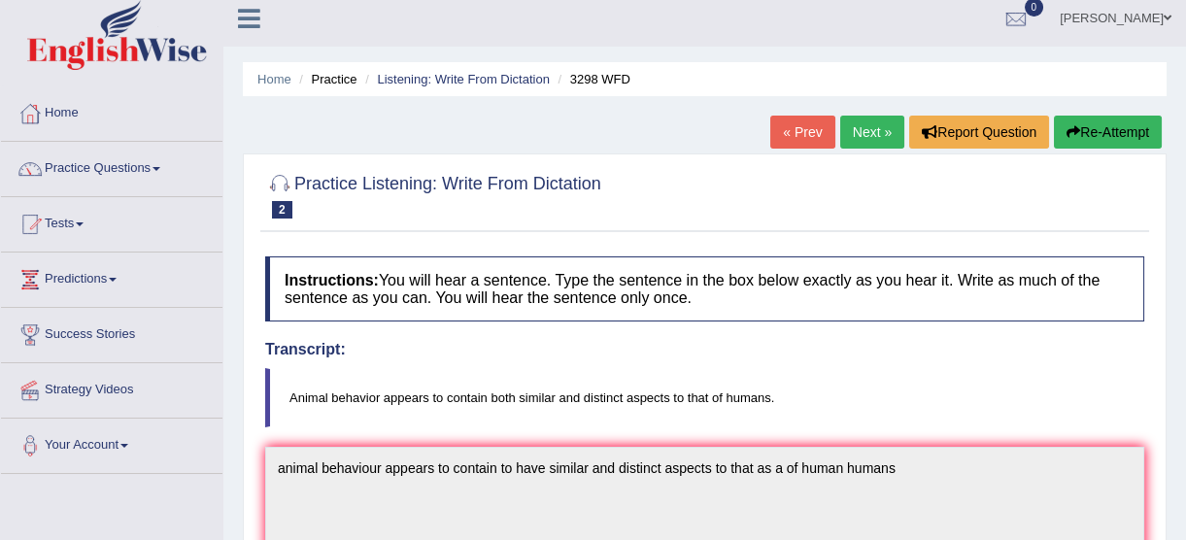
click at [859, 129] on link "Next »" at bounding box center [872, 132] width 64 height 33
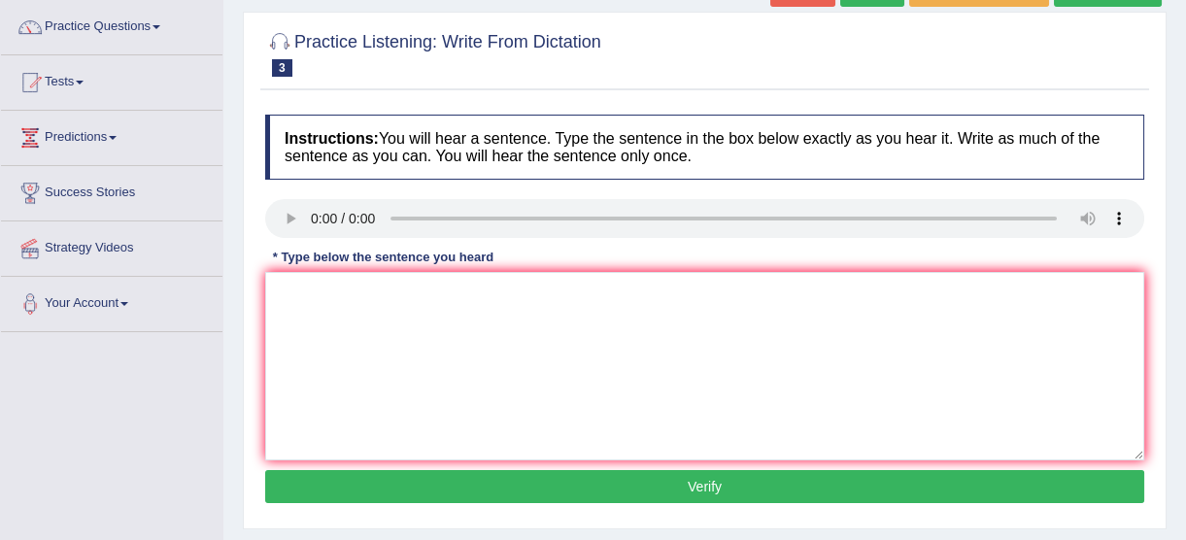
scroll to position [176, 0]
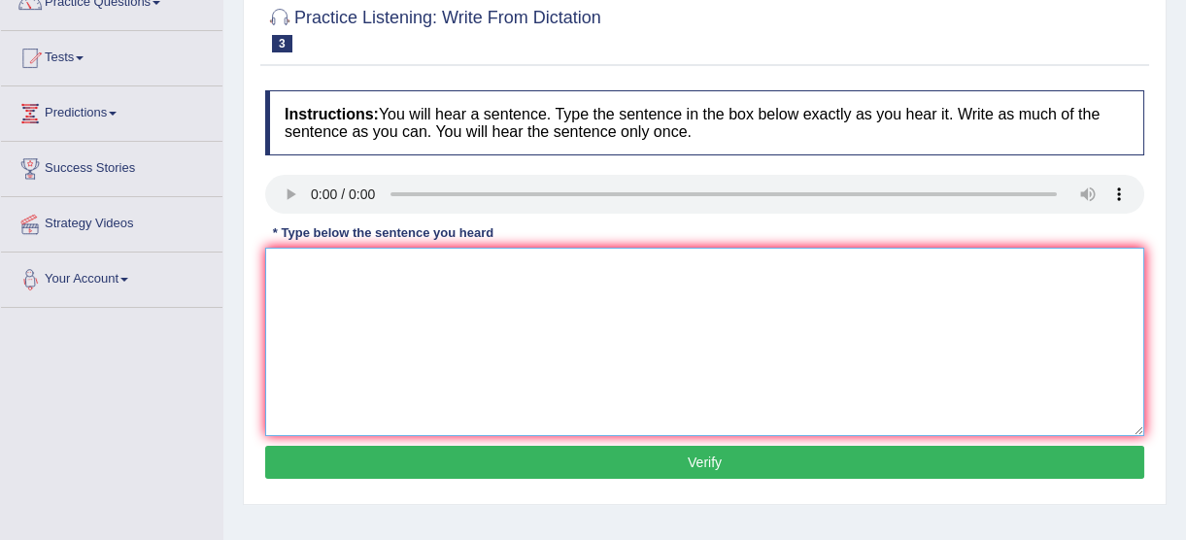
click at [350, 294] on textarea at bounding box center [704, 342] width 879 height 188
type textarea "G"
click at [501, 269] on textarea "The [DEMOGRAPHIC_DATA] Astronomers made a" at bounding box center [704, 342] width 879 height 188
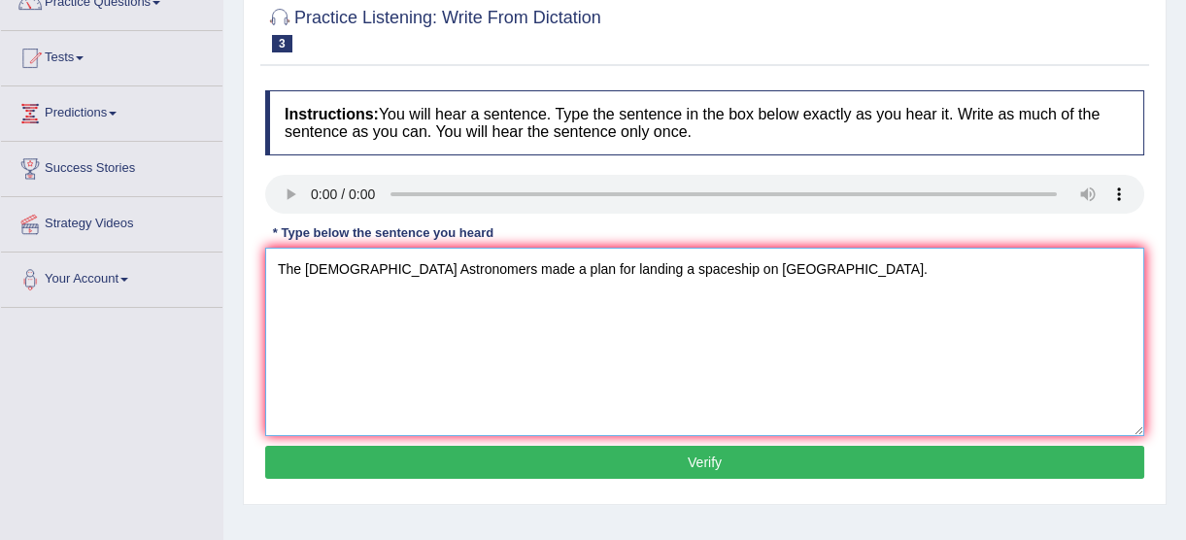
type textarea "The [DEMOGRAPHIC_DATA] Astronomers made a plan for landing a spaceship on [GEOG…"
click at [688, 457] on button "Verify" at bounding box center [704, 462] width 879 height 33
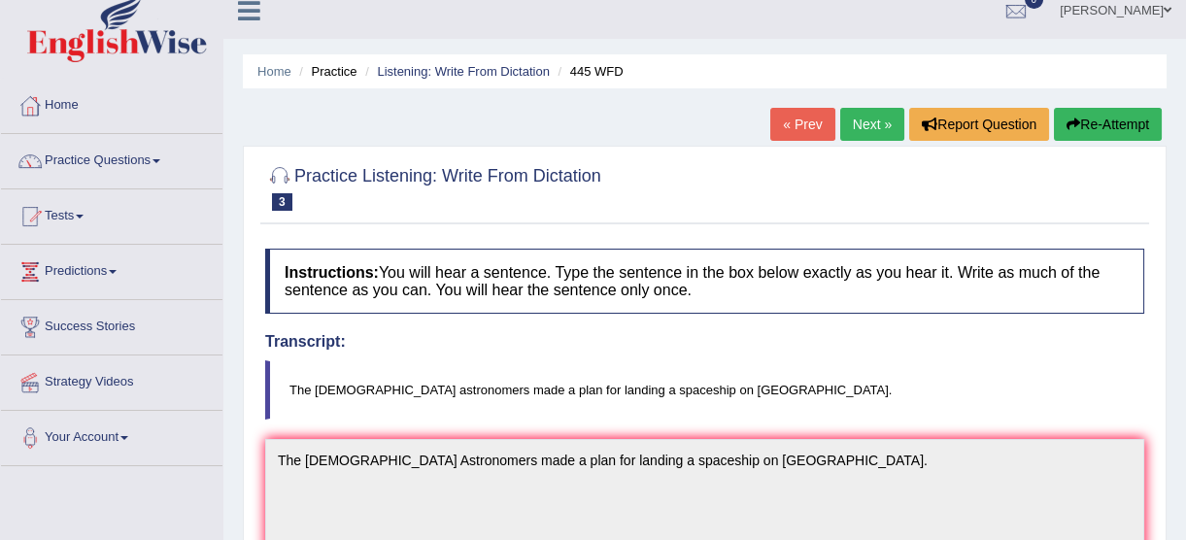
scroll to position [0, 0]
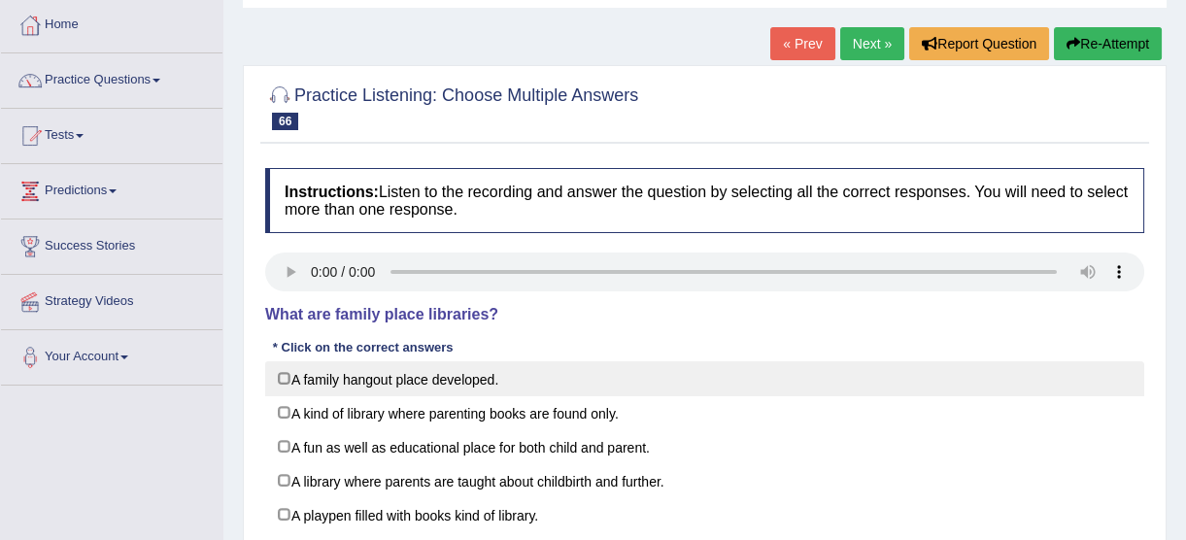
scroll to position [176, 0]
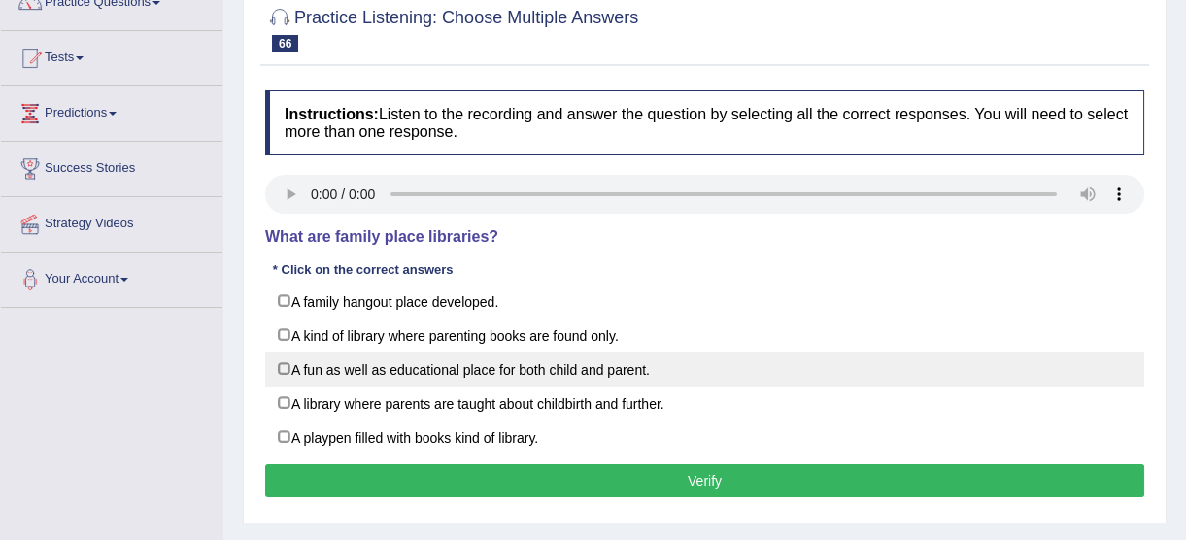
click at [554, 369] on label "A fun as well as educational place for both child and parent." at bounding box center [704, 369] width 879 height 35
checkbox input "true"
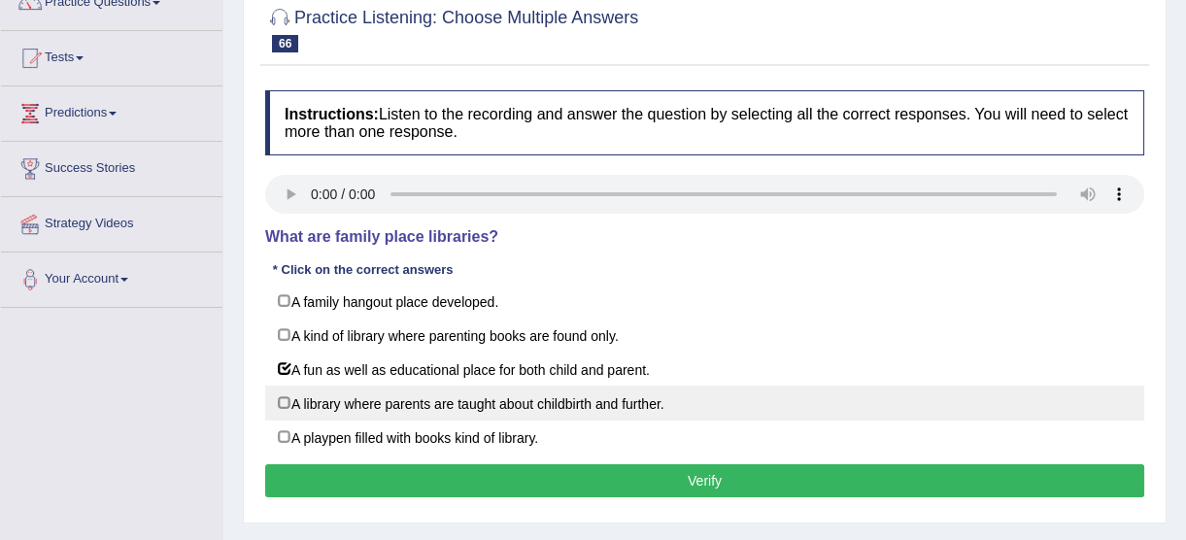
click at [563, 399] on label "A library where parents are taught about childbirth and further." at bounding box center [704, 403] width 879 height 35
checkbox input "true"
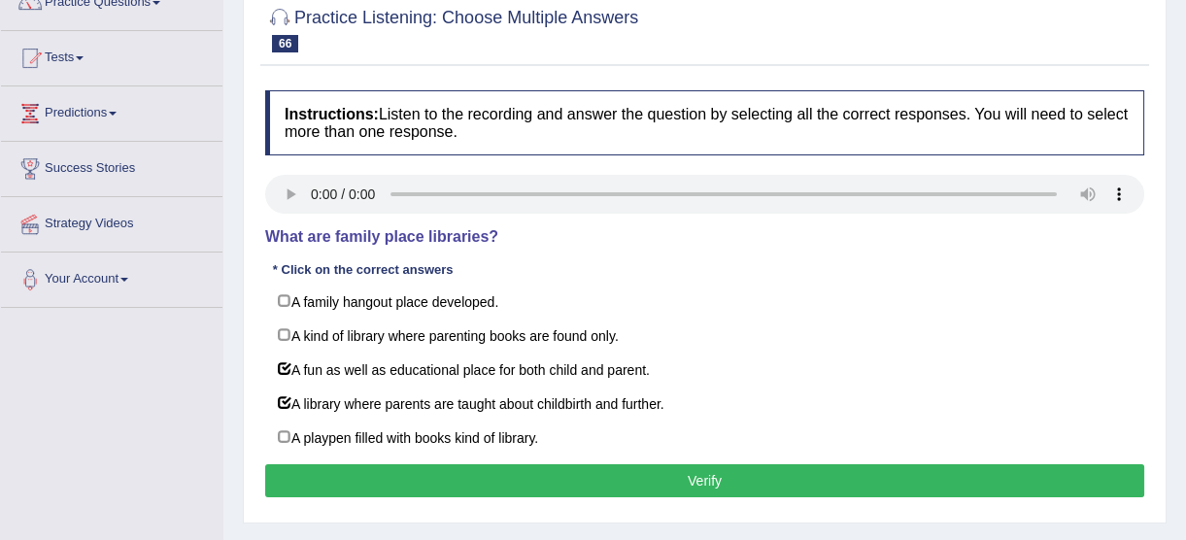
click at [661, 486] on button "Verify" at bounding box center [704, 480] width 879 height 33
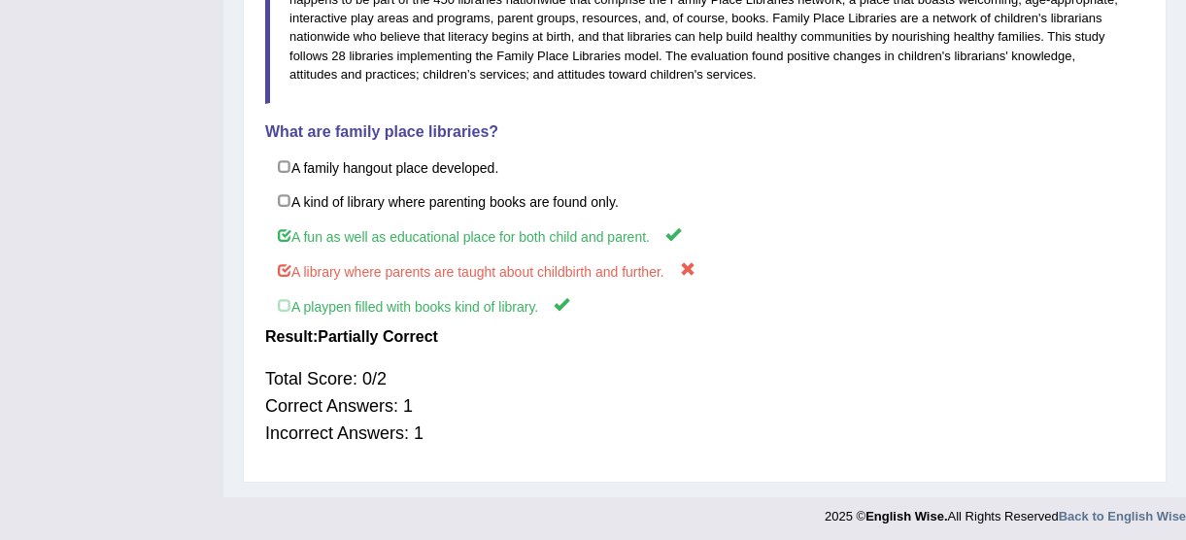
scroll to position [506, 0]
